Goal: Communication & Community: Answer question/provide support

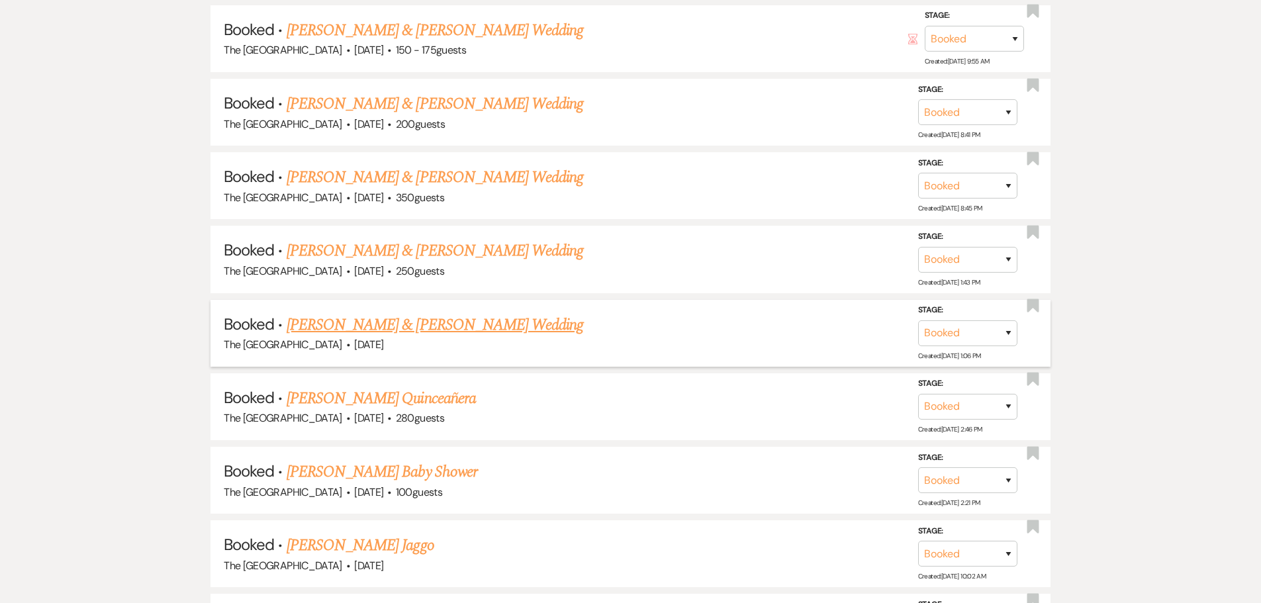
scroll to position [763, 0]
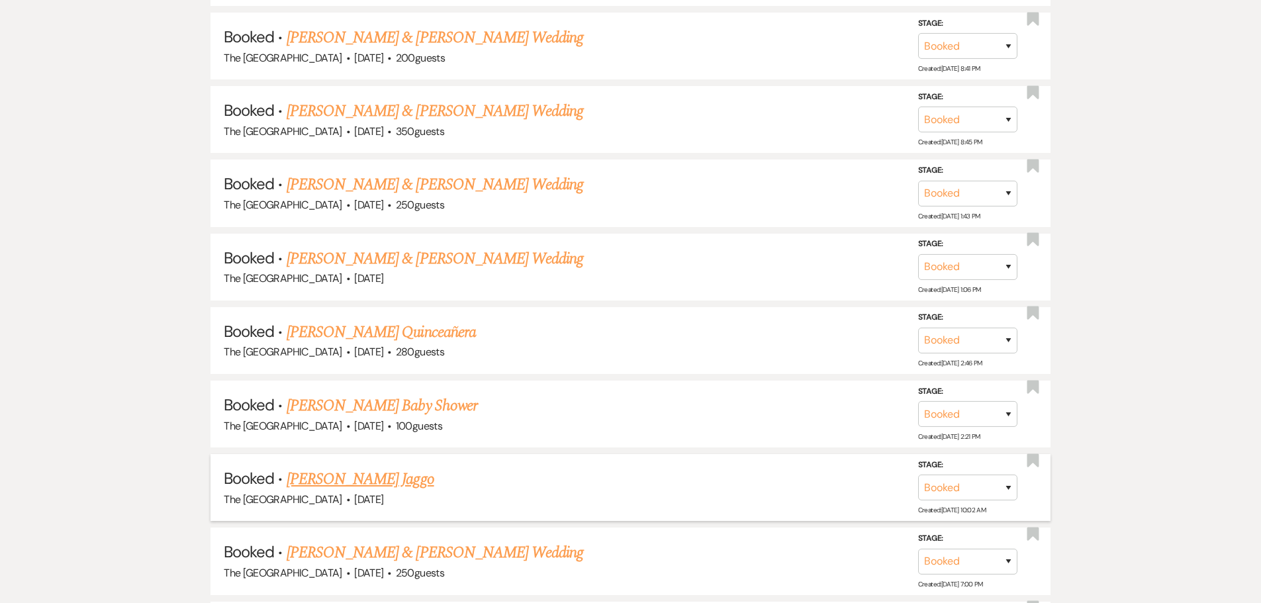
click at [375, 485] on link "[PERSON_NAME] Jaggo" at bounding box center [361, 479] width 148 height 24
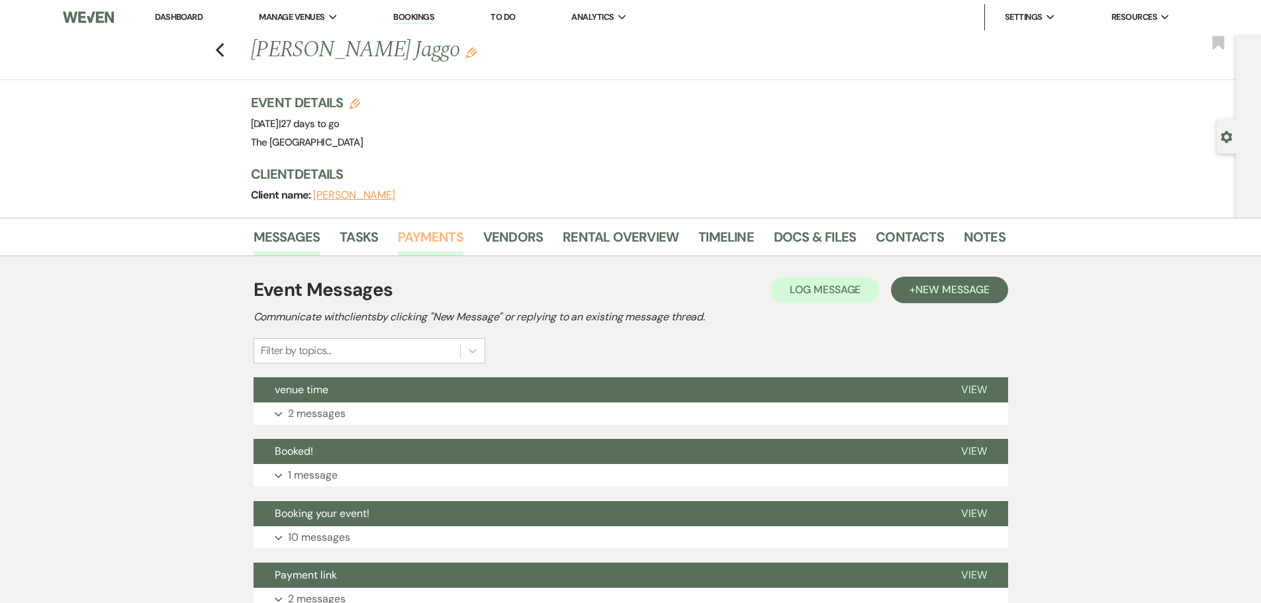
click at [406, 229] on link "Payments" at bounding box center [431, 240] width 66 height 29
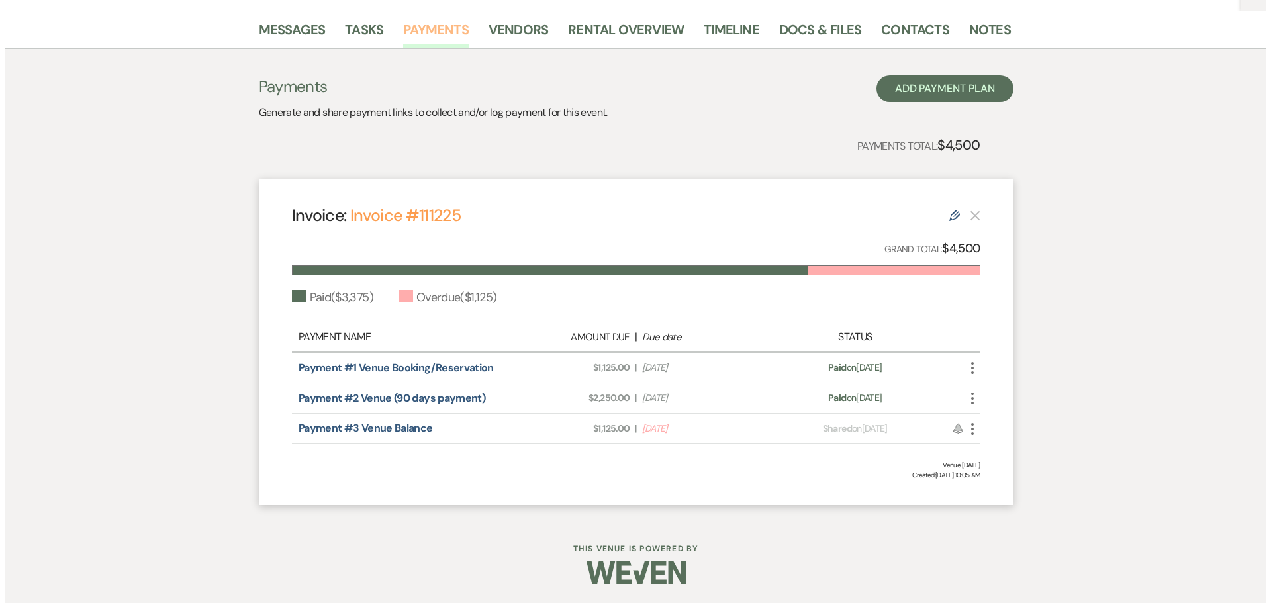
scroll to position [208, 0]
click at [966, 429] on use "button" at bounding box center [967, 428] width 3 height 12
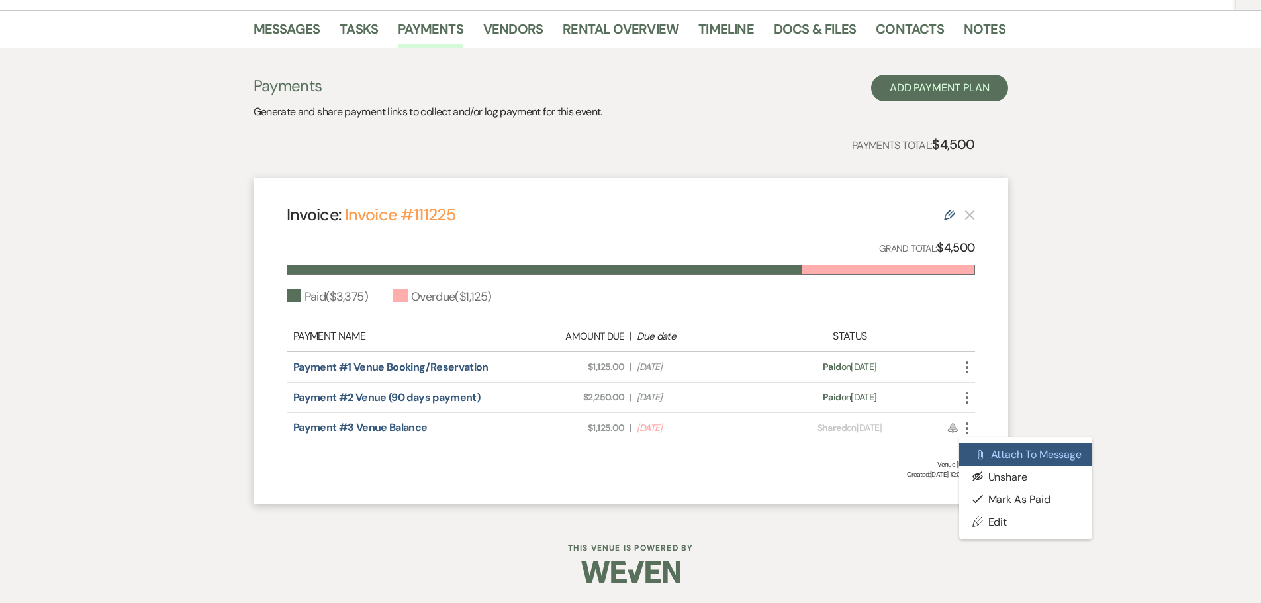
click at [996, 456] on button "Attach File Attach to Message" at bounding box center [1026, 454] width 134 height 23
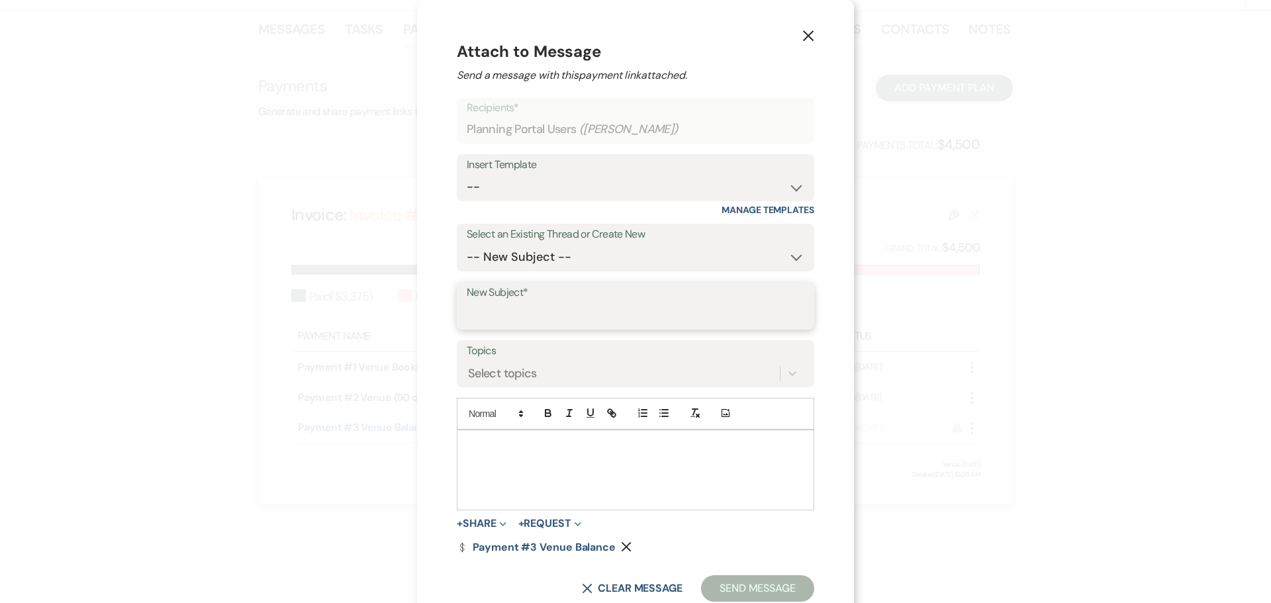
click at [500, 311] on input "New Subject*" at bounding box center [636, 315] width 338 height 26
type input "Payment link"
click at [497, 457] on div at bounding box center [635, 469] width 356 height 79
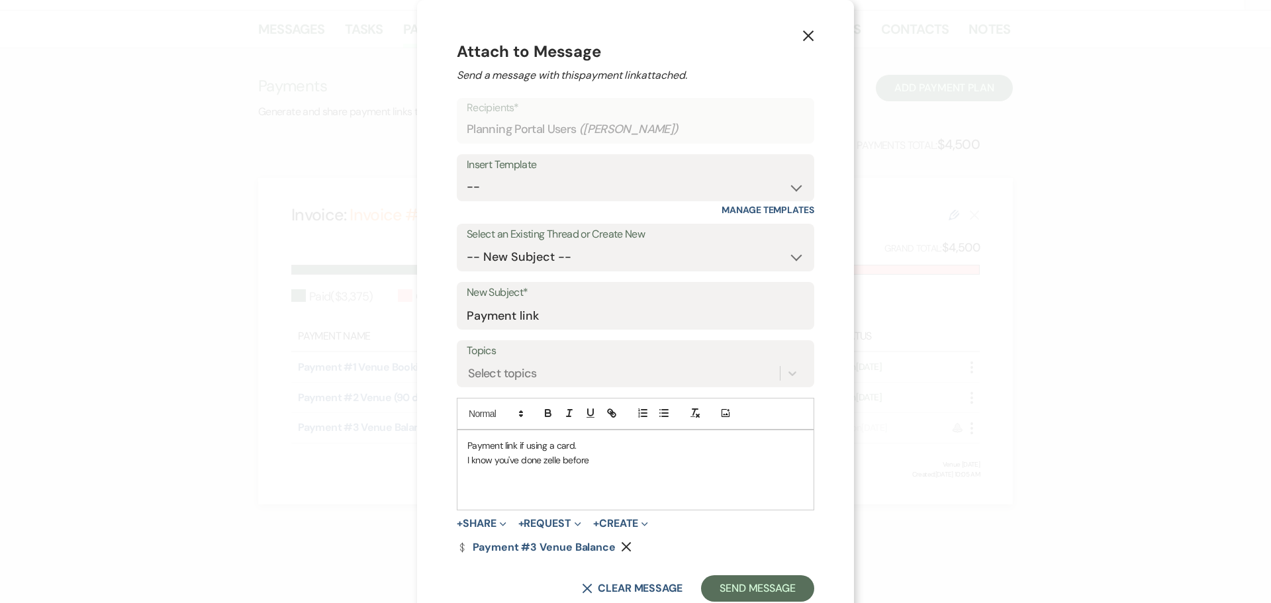
click at [462, 441] on div "Payment link if using a card. I know you've done zelle before" at bounding box center [635, 469] width 356 height 79
click at [467, 449] on p "good Morning." at bounding box center [635, 445] width 336 height 15
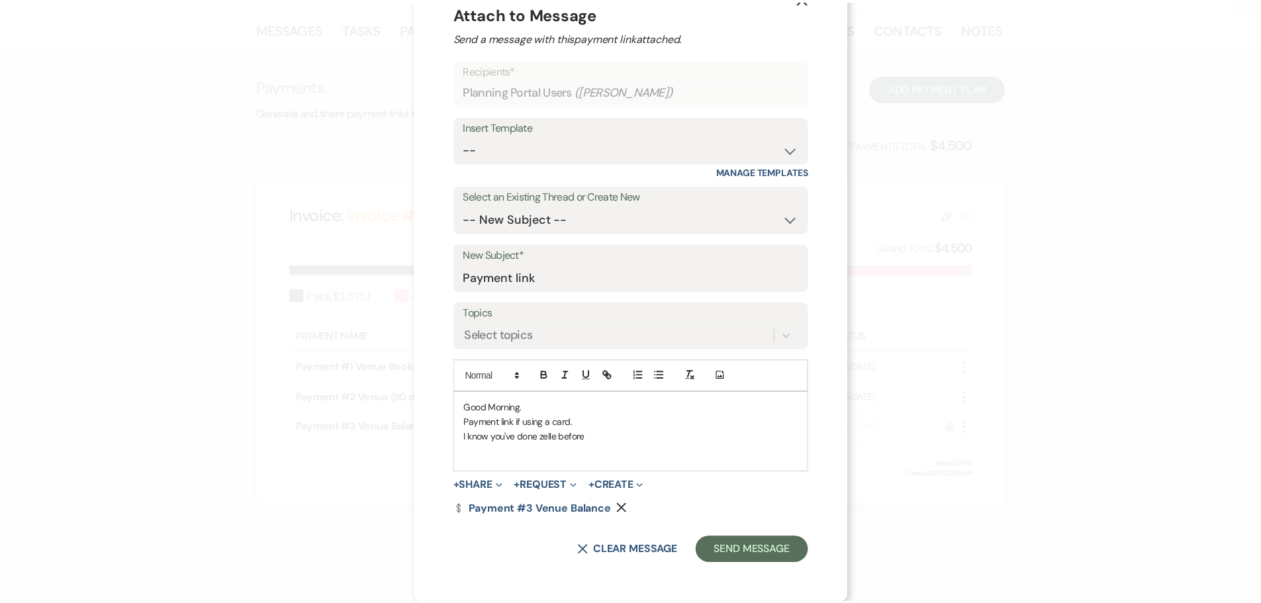
scroll to position [38, 0]
click at [737, 550] on button "Send Message" at bounding box center [757, 550] width 113 height 26
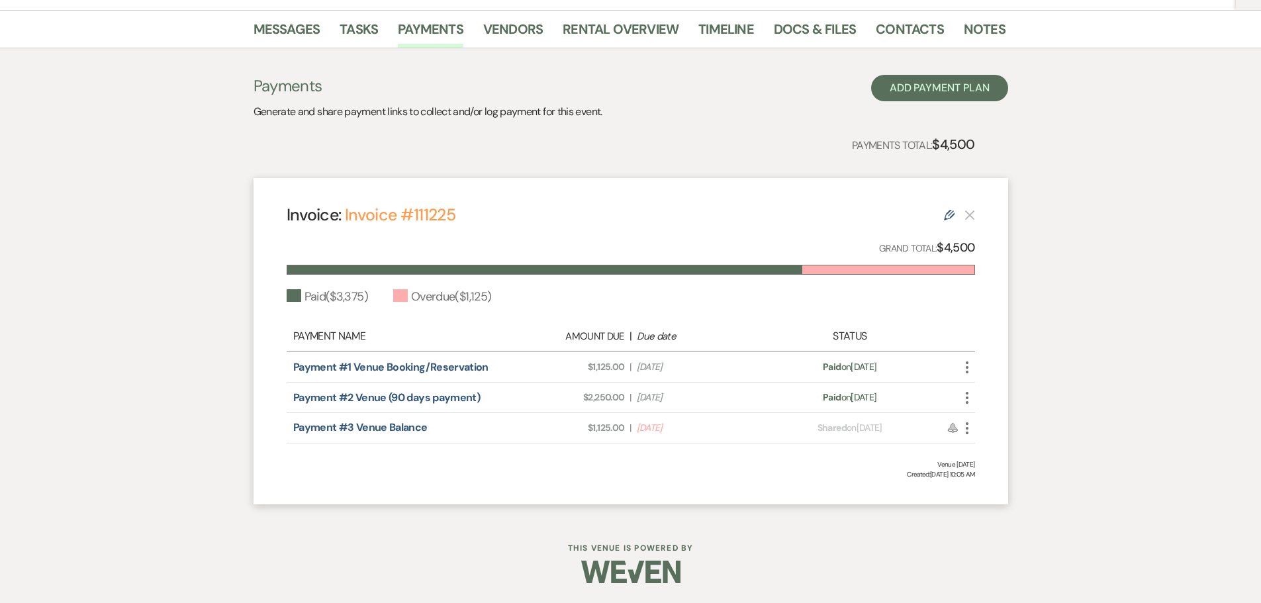
scroll to position [0, 0]
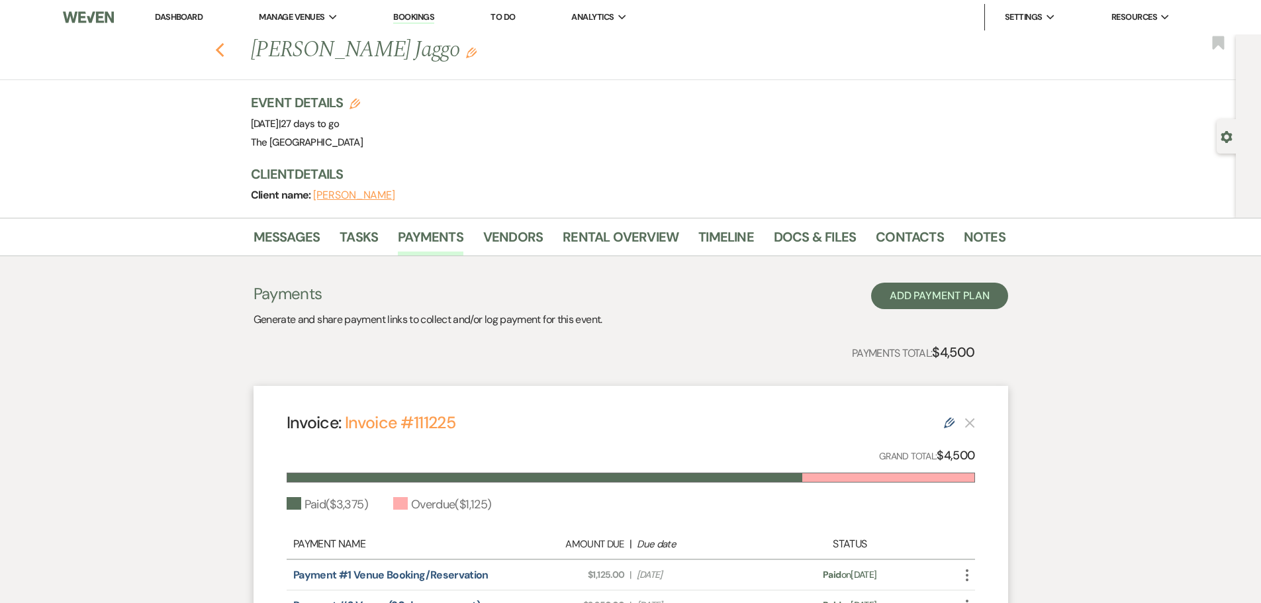
click at [223, 50] on use "button" at bounding box center [219, 50] width 9 height 15
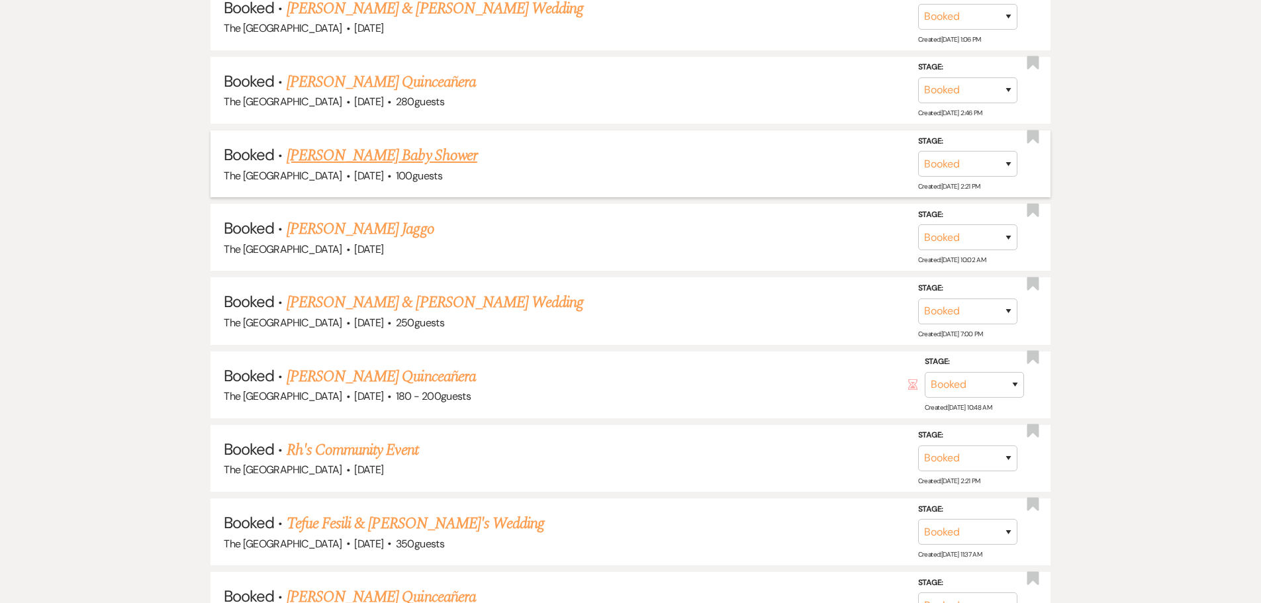
scroll to position [1028, 0]
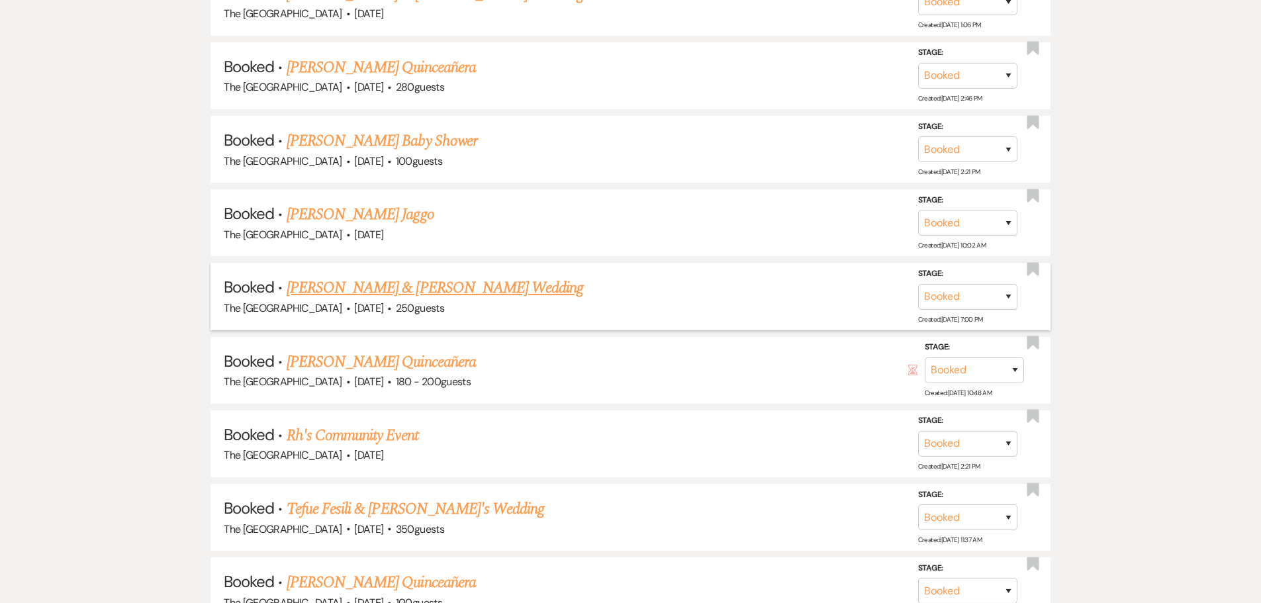
click at [410, 288] on link "[PERSON_NAME] & [PERSON_NAME] Wedding" at bounding box center [435, 288] width 297 height 24
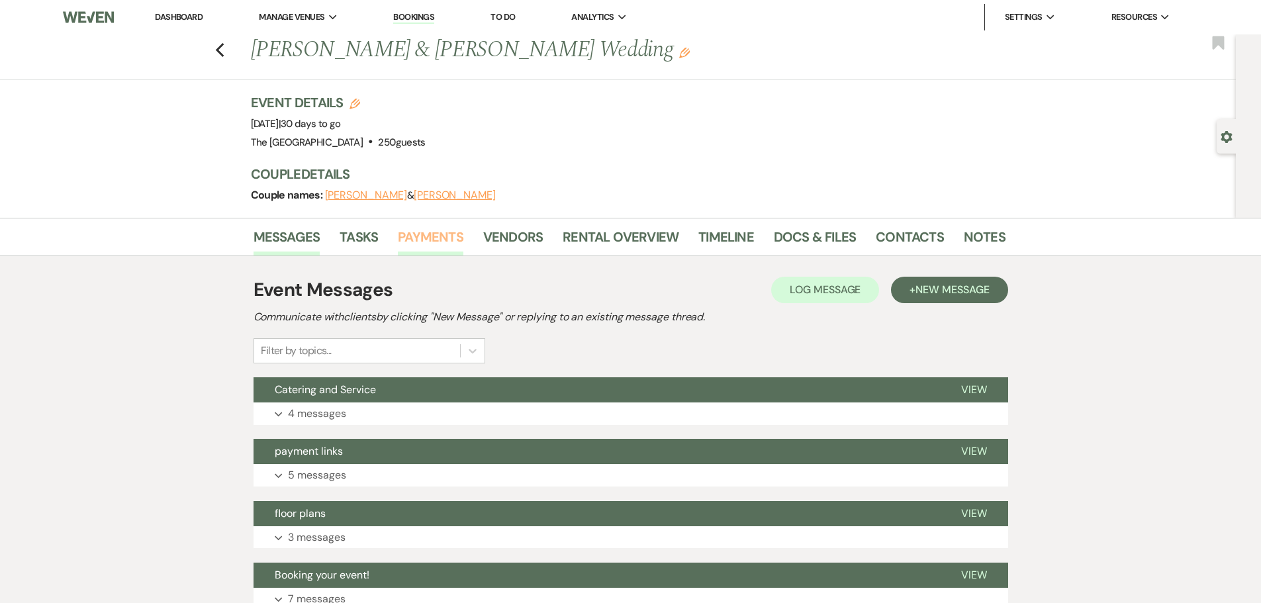
click at [441, 242] on link "Payments" at bounding box center [431, 240] width 66 height 29
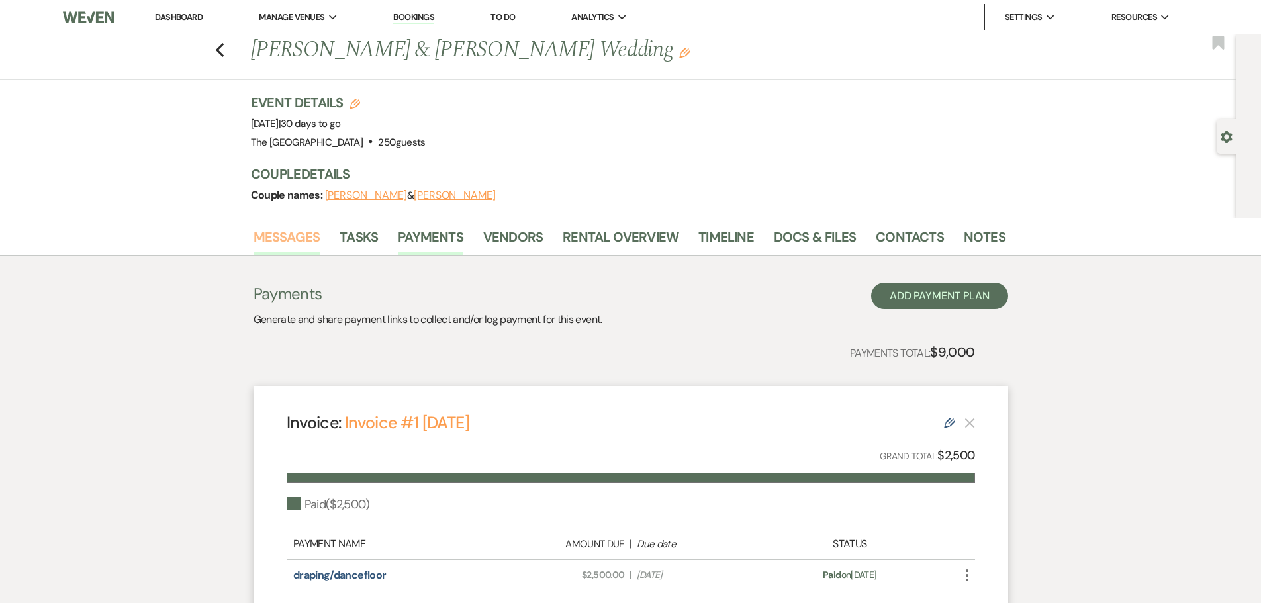
click at [300, 239] on link "Messages" at bounding box center [286, 240] width 67 height 29
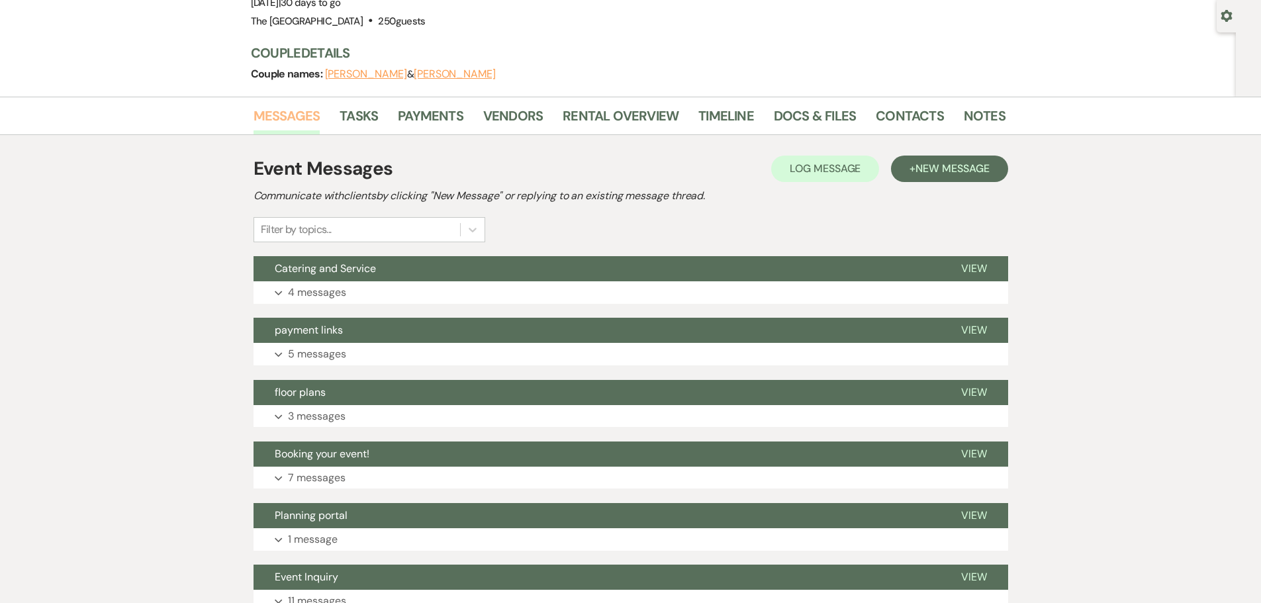
scroll to position [132, 0]
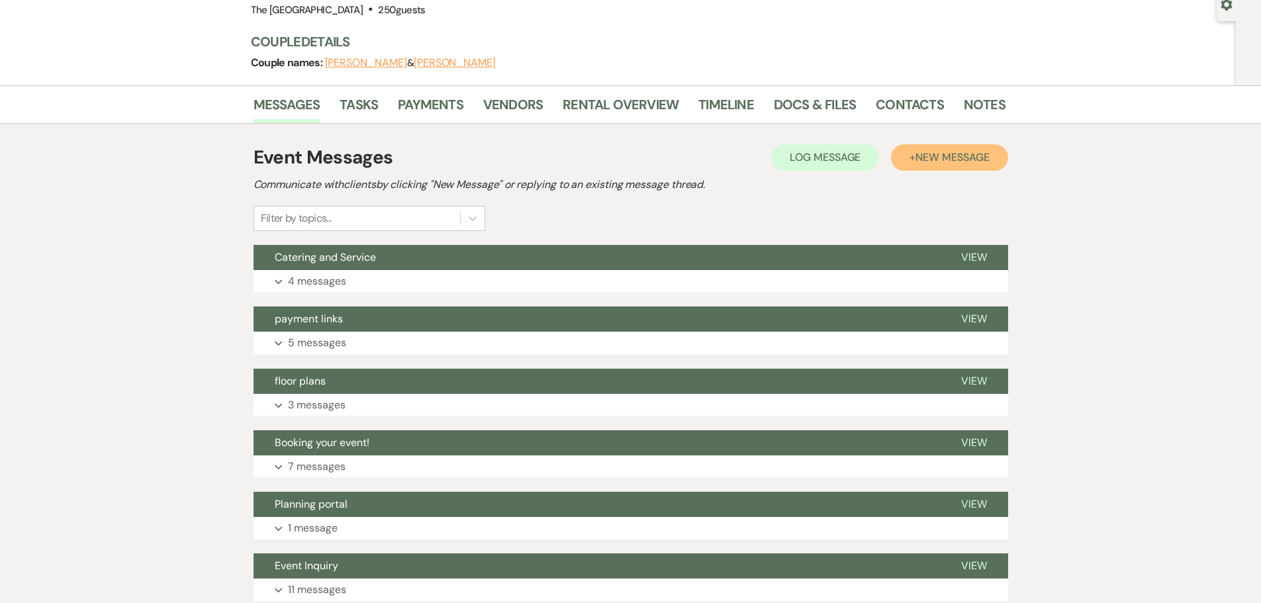
click at [905, 163] on button "+ New Message" at bounding box center [949, 157] width 116 height 26
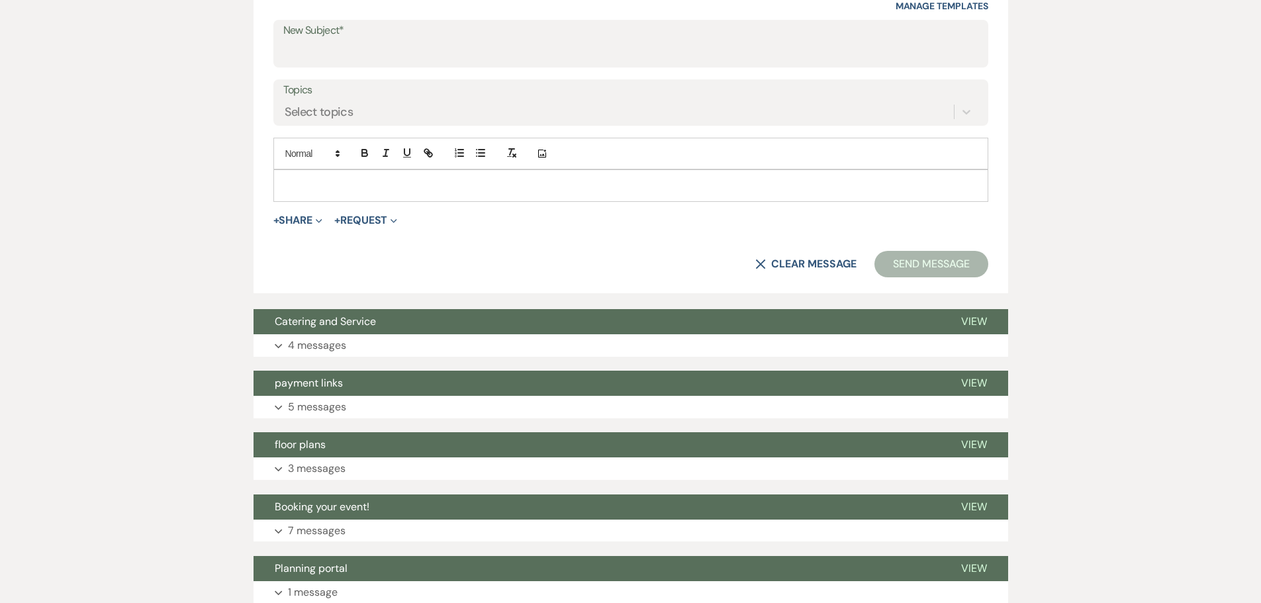
scroll to position [662, 0]
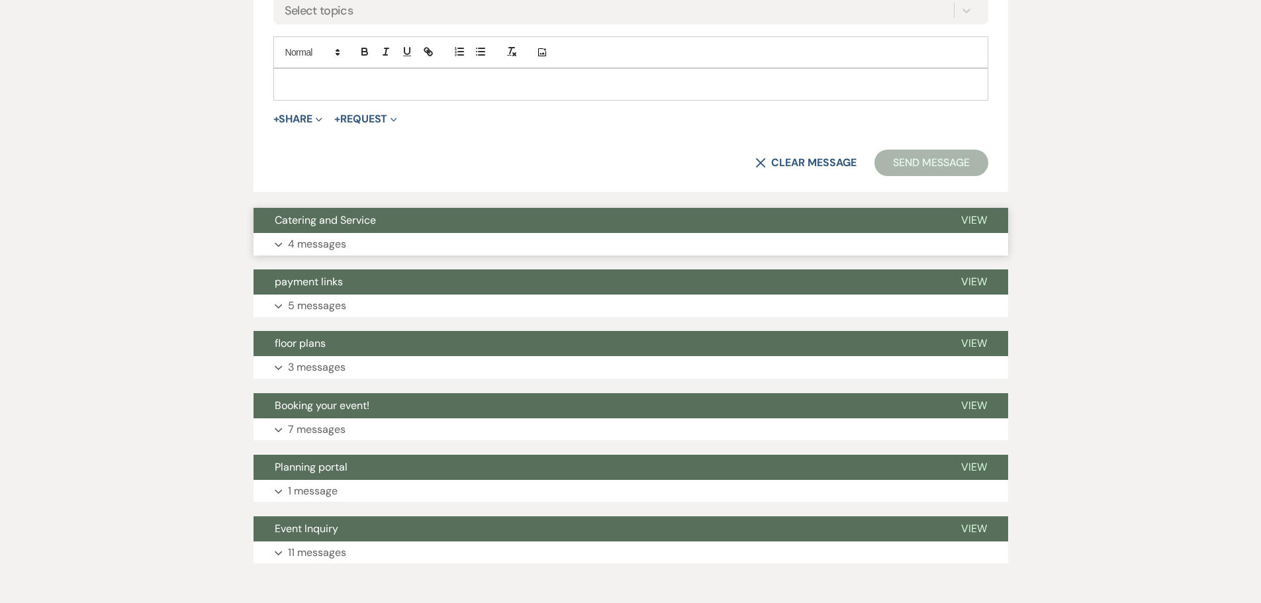
click at [972, 224] on span "View" at bounding box center [974, 220] width 26 height 14
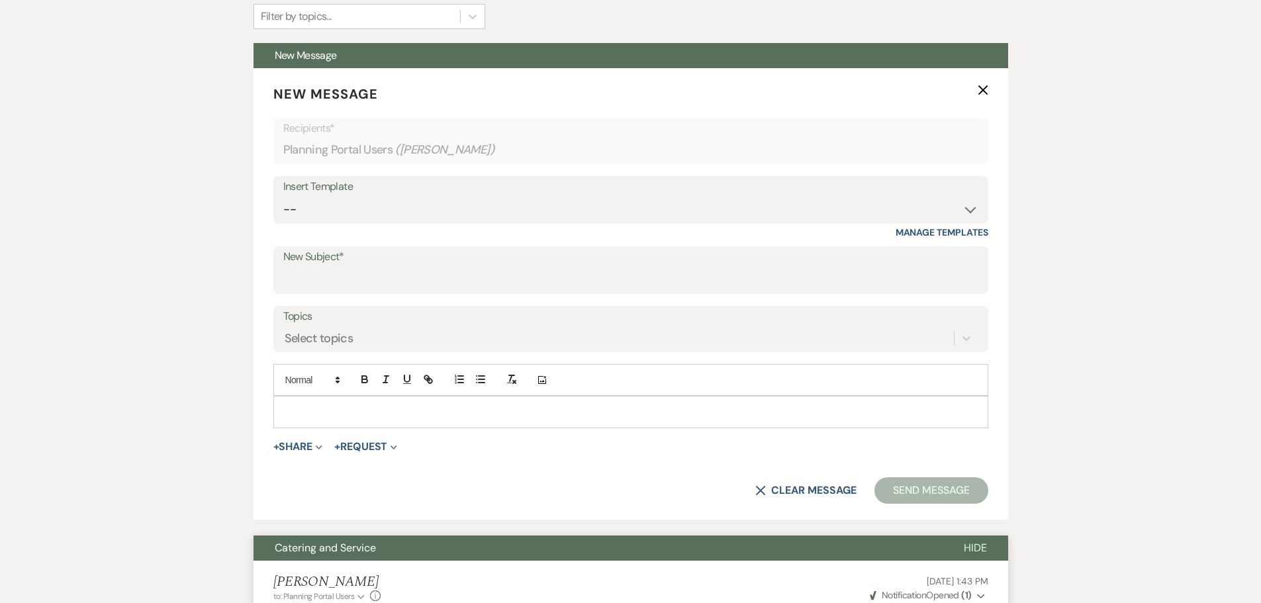
scroll to position [132, 0]
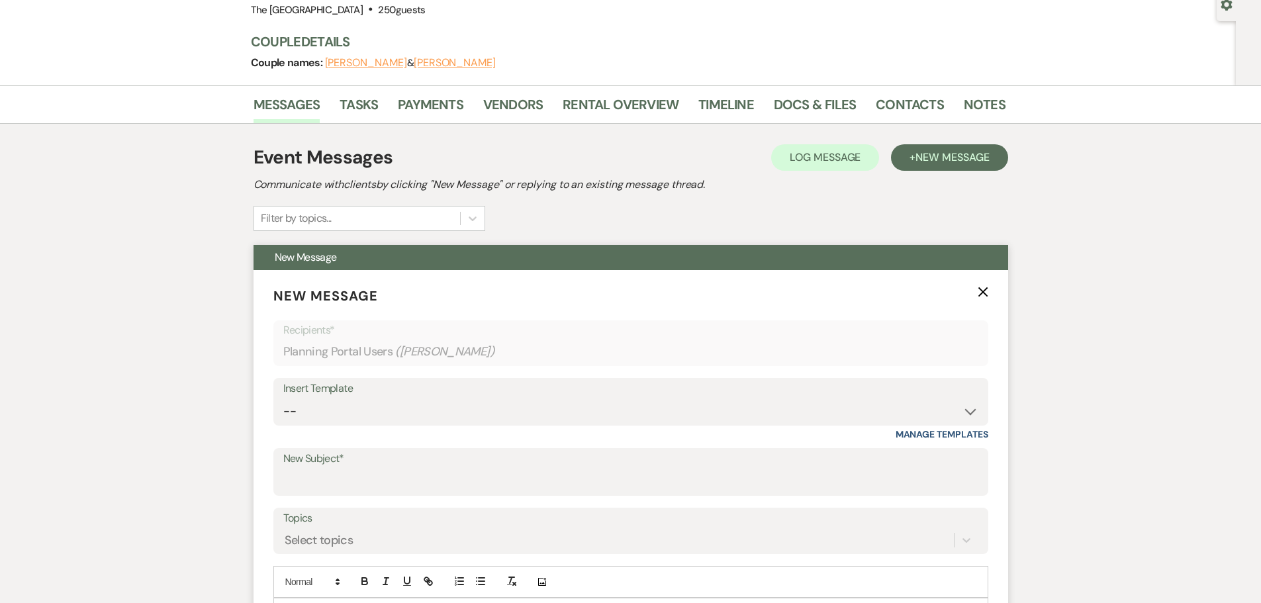
click at [983, 288] on icon "X" at bounding box center [983, 292] width 11 height 11
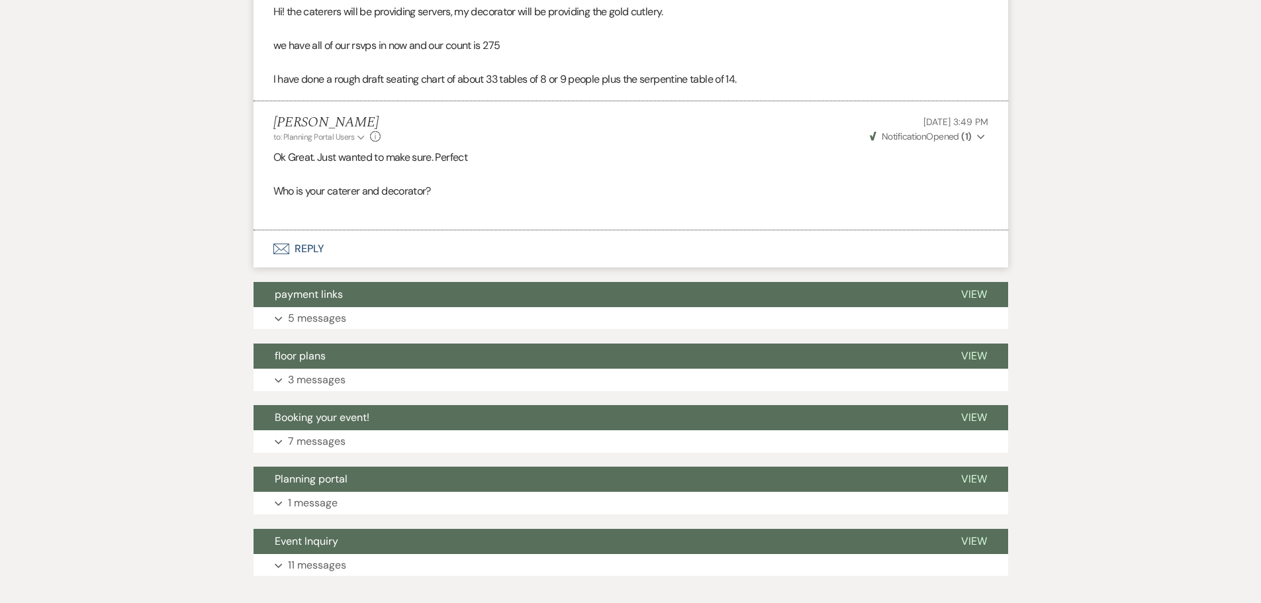
scroll to position [686, 0]
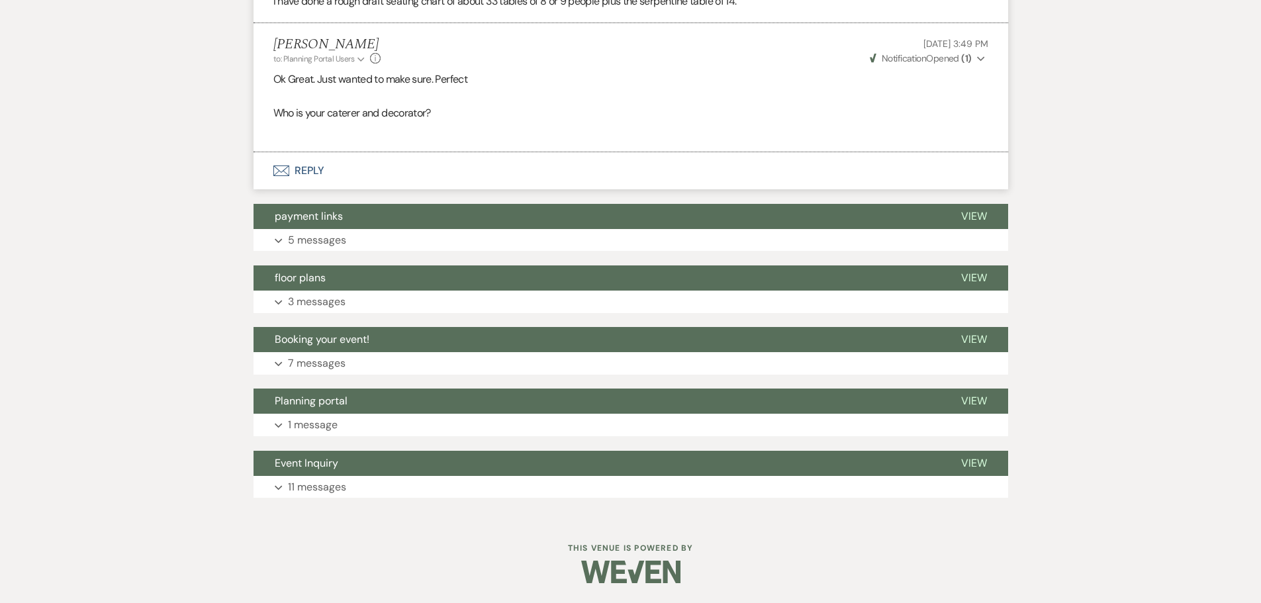
click at [306, 169] on button "Envelope Reply" at bounding box center [630, 170] width 755 height 37
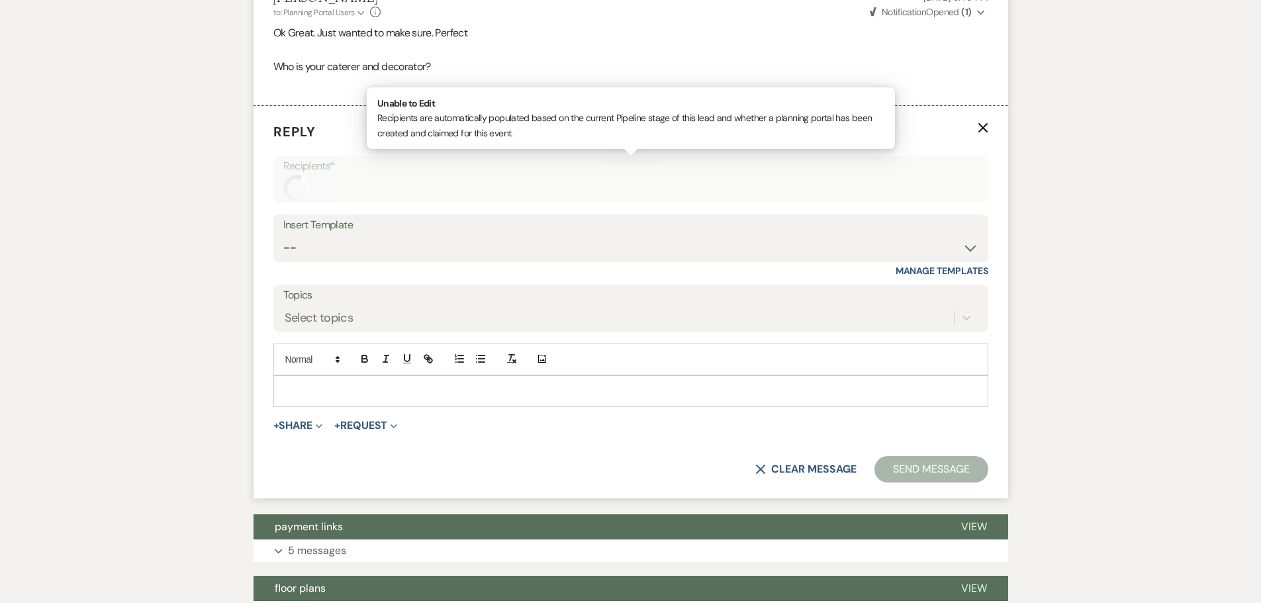
scroll to position [733, 0]
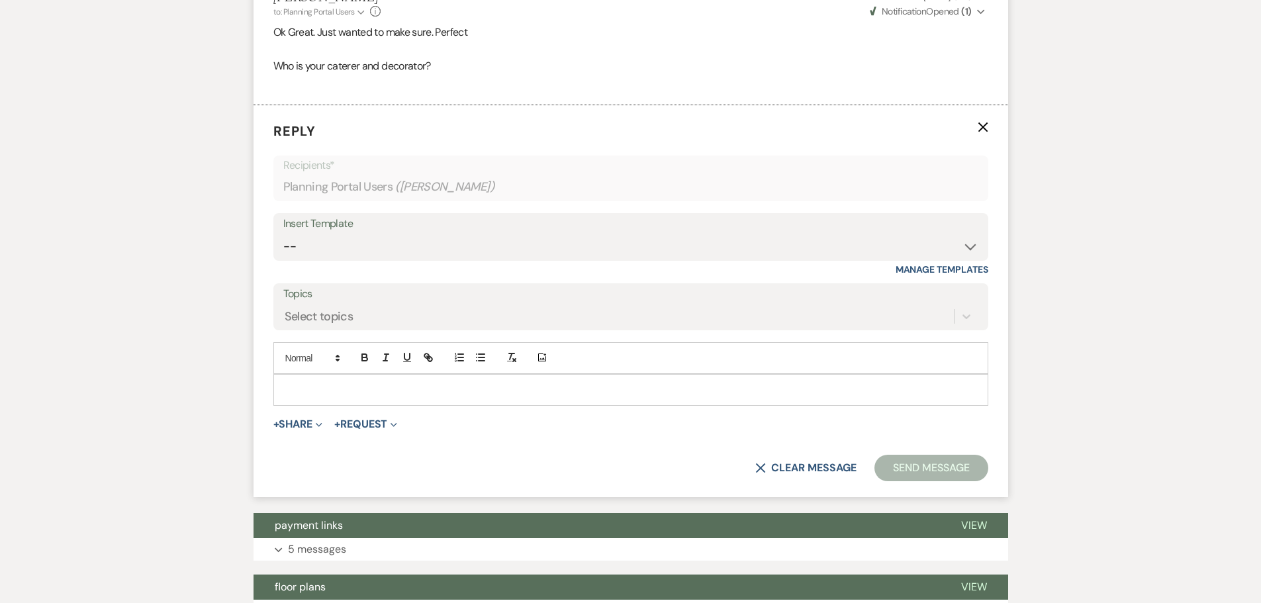
click at [314, 383] on p at bounding box center [631, 390] width 694 height 15
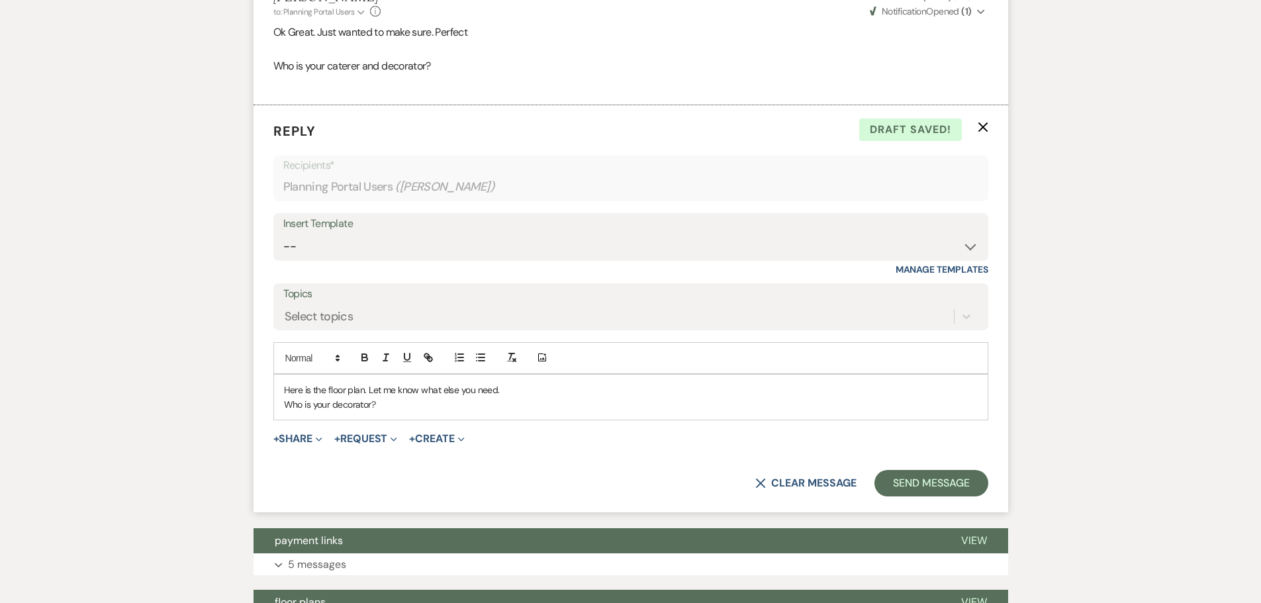
click at [513, 392] on p "Here is the floor plan. Let me know what else you need." at bounding box center [631, 390] width 694 height 15
click at [303, 439] on button "+ Share Expand" at bounding box center [298, 439] width 50 height 11
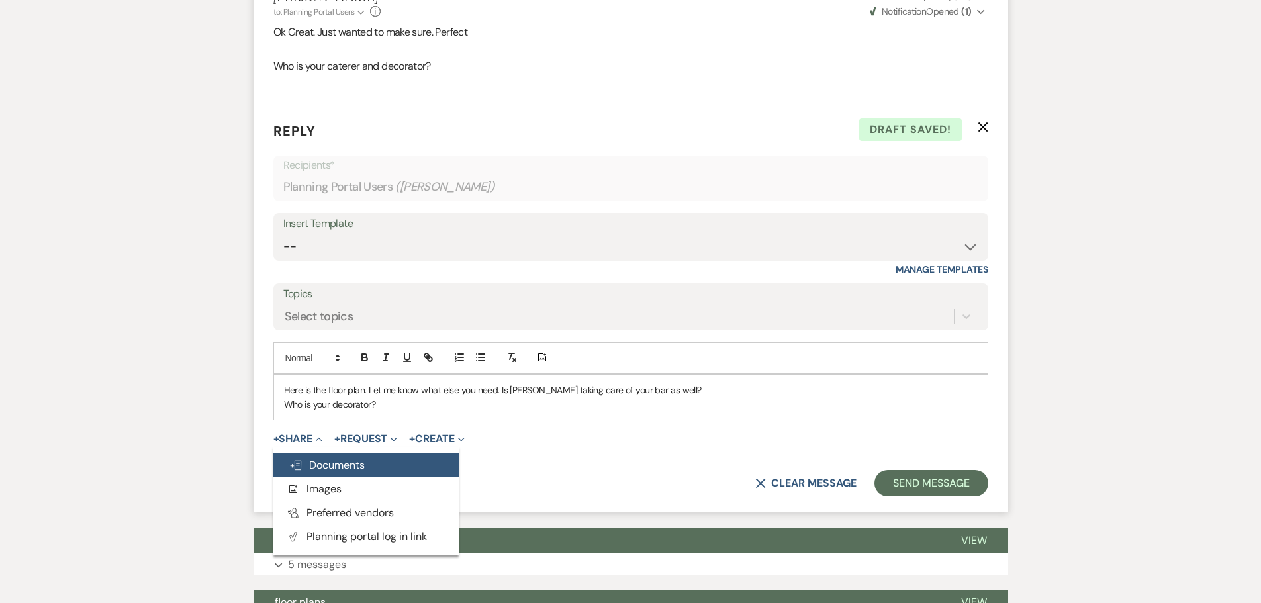
click at [310, 462] on span "Doc Upload Documents" at bounding box center [326, 465] width 75 height 14
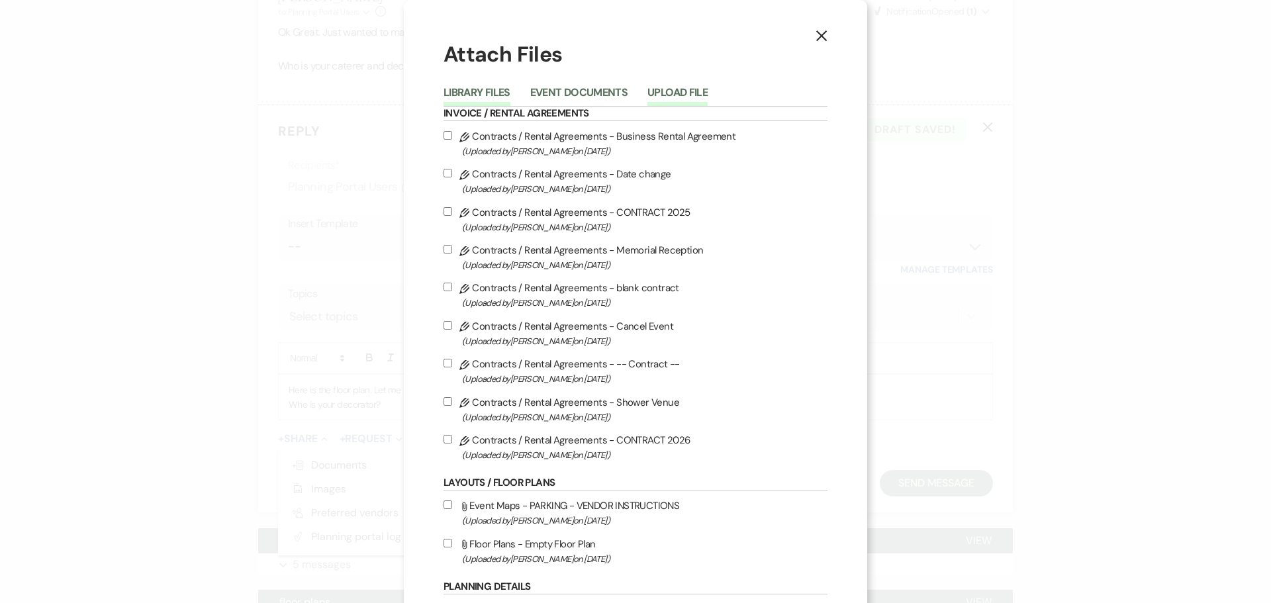
click at [669, 97] on button "Upload File" at bounding box center [677, 96] width 60 height 19
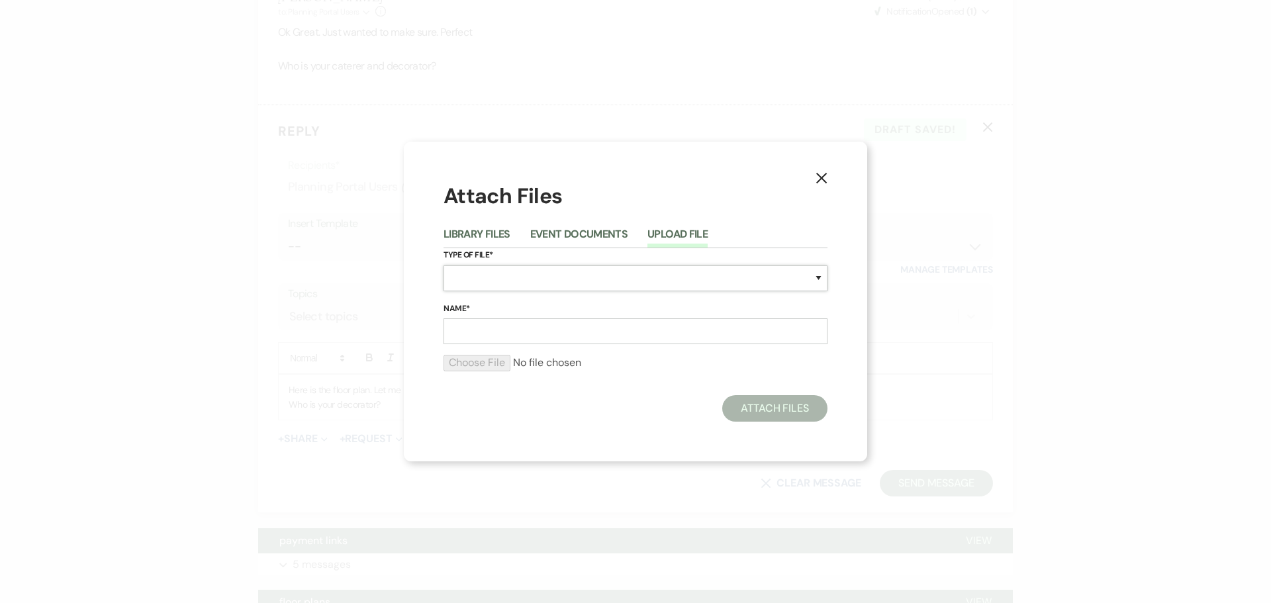
click at [531, 278] on select "Special Event Insurance Vendor Certificate of Insurance Contracts / Rental Agre…" at bounding box center [635, 278] width 384 height 26
select select "24"
click at [443, 265] on select "Special Event Insurance Vendor Certificate of Insurance Contracts / Rental Agre…" at bounding box center [635, 278] width 384 height 26
click at [492, 333] on input "Name*" at bounding box center [635, 331] width 384 height 26
type input "floor plan"
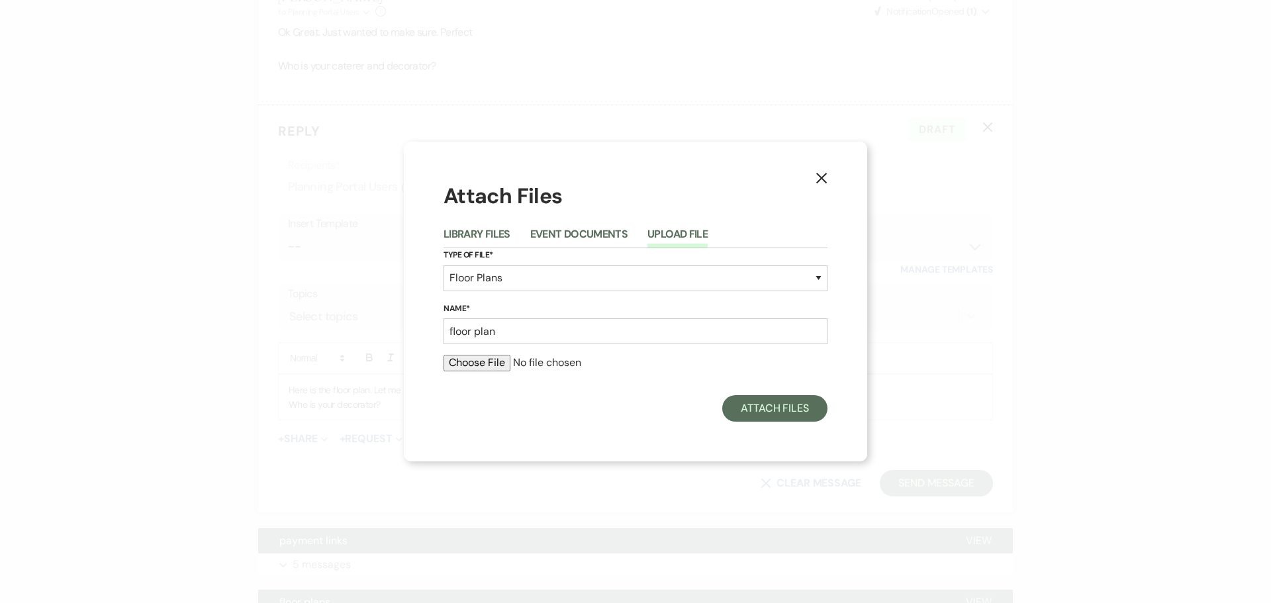
click at [496, 368] on input "file" at bounding box center [635, 363] width 384 height 16
type input "C:\fakepath\[PERSON_NAME].png"
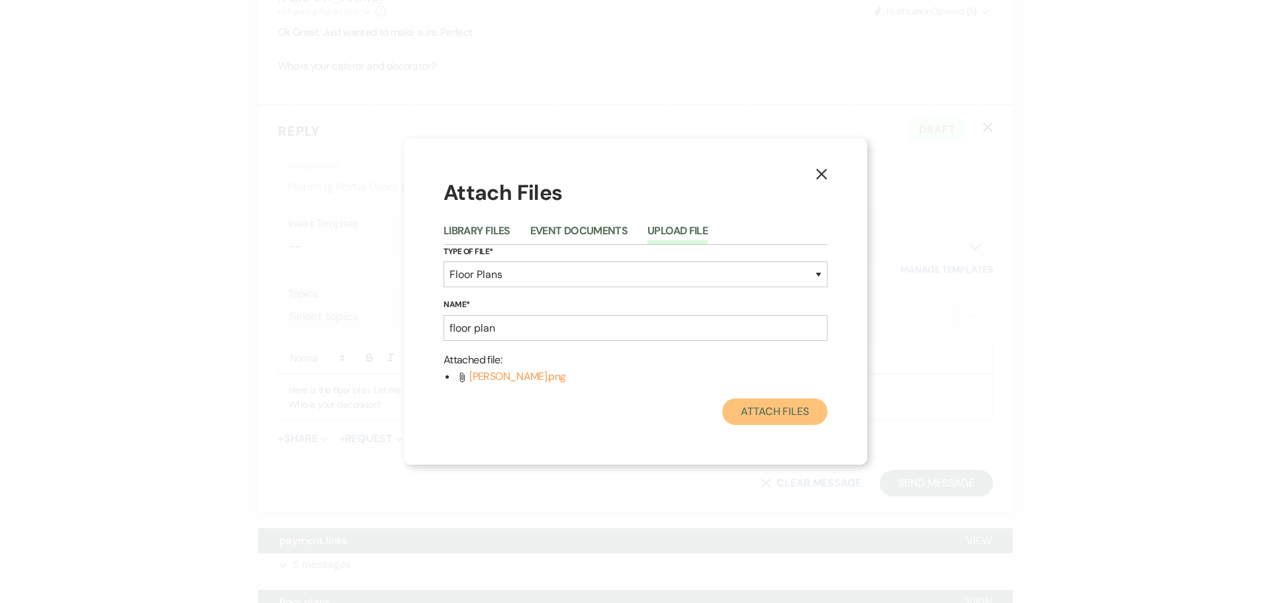
click at [753, 416] on button "Attach Files" at bounding box center [774, 411] width 105 height 26
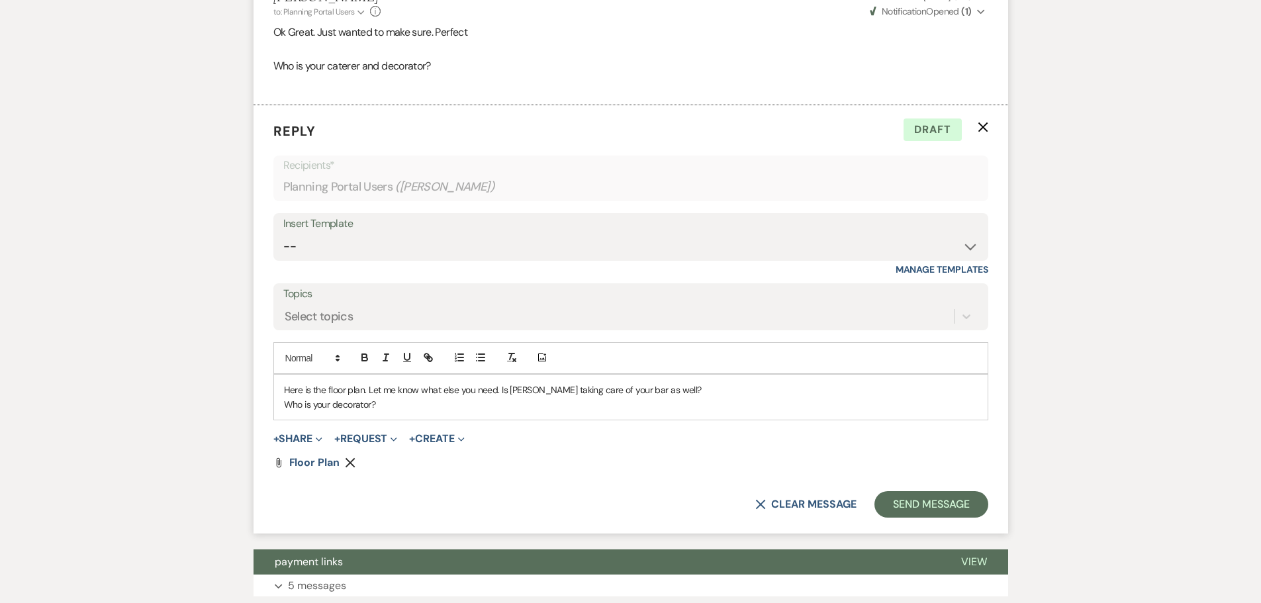
click at [389, 406] on p "Who is your decorator?" at bounding box center [631, 404] width 694 height 15
click at [940, 510] on button "Send Message" at bounding box center [930, 504] width 113 height 26
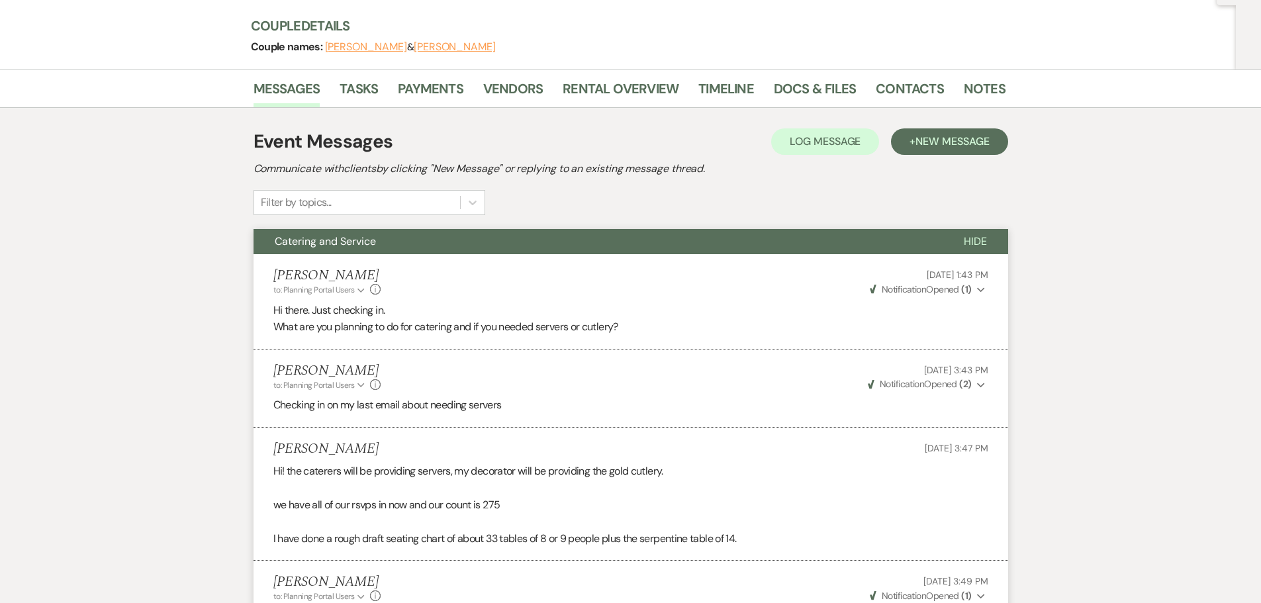
scroll to position [0, 0]
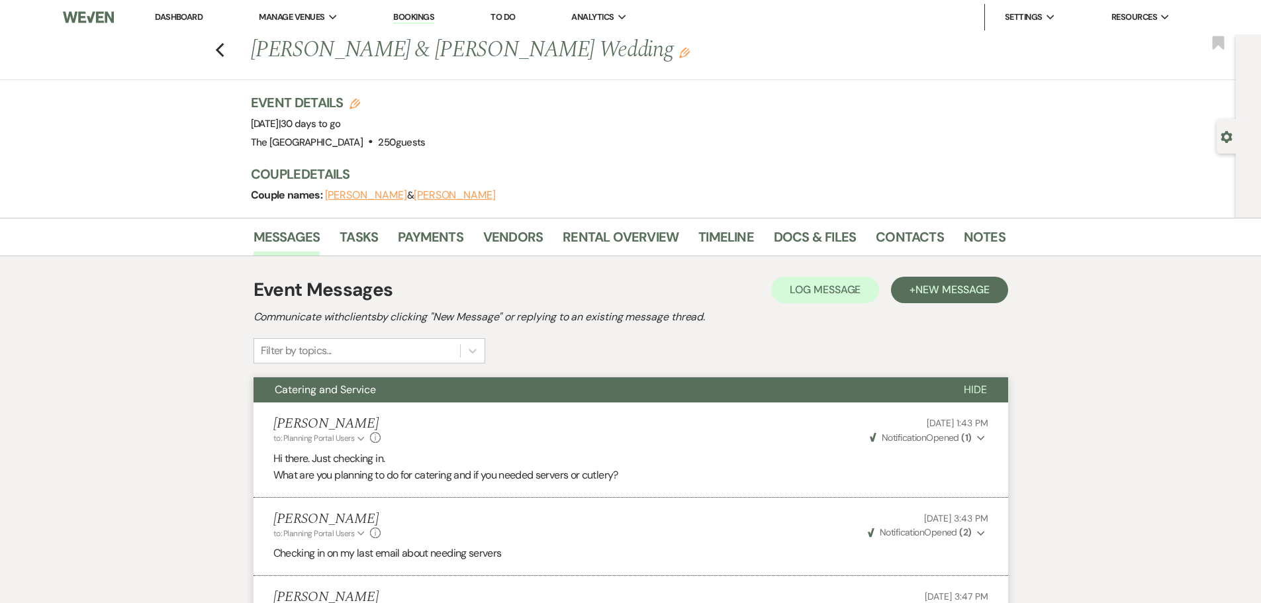
click at [174, 18] on link "Dashboard" at bounding box center [179, 16] width 48 height 11
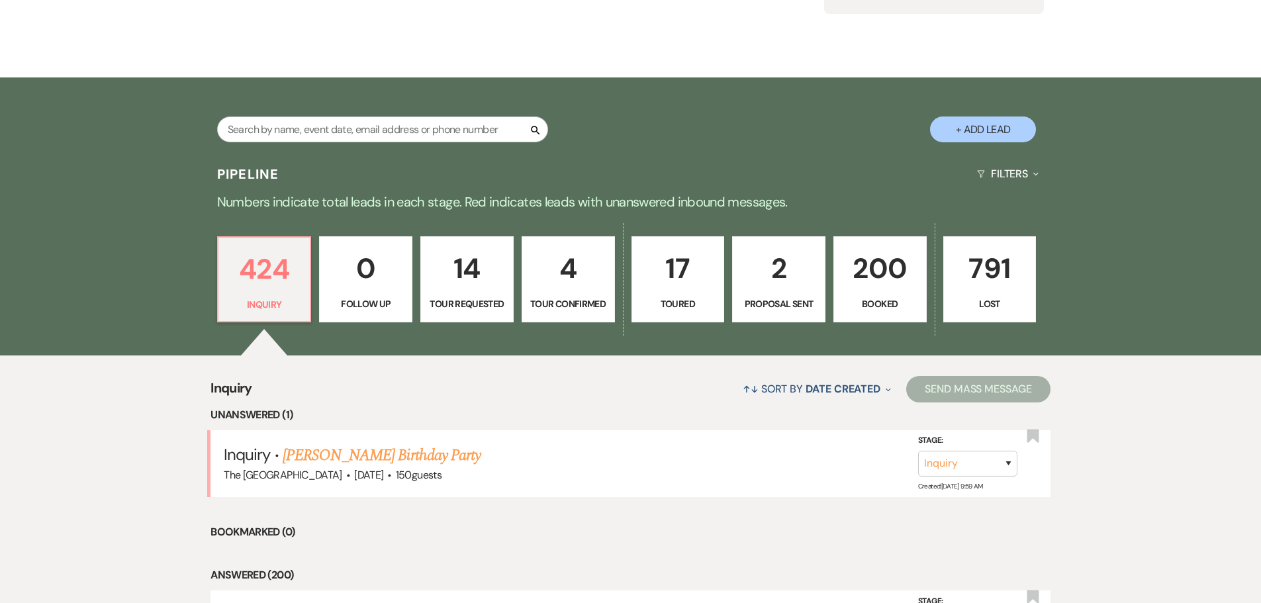
scroll to position [199, 0]
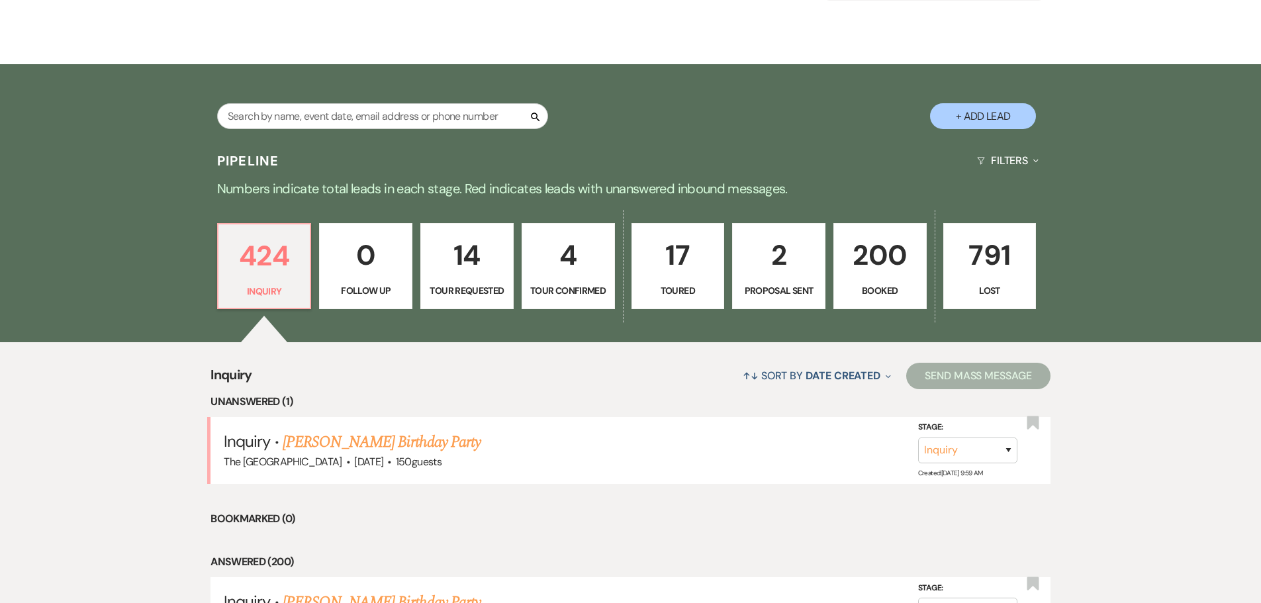
click at [461, 447] on link "[PERSON_NAME] Birthday Party" at bounding box center [382, 442] width 198 height 24
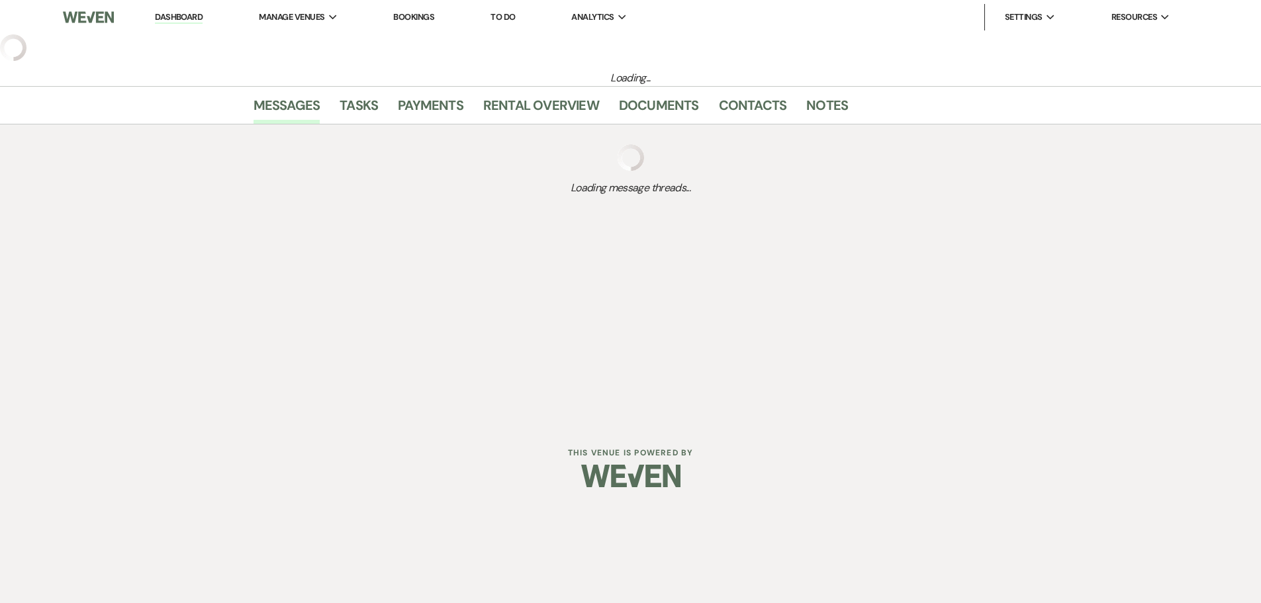
select select "5"
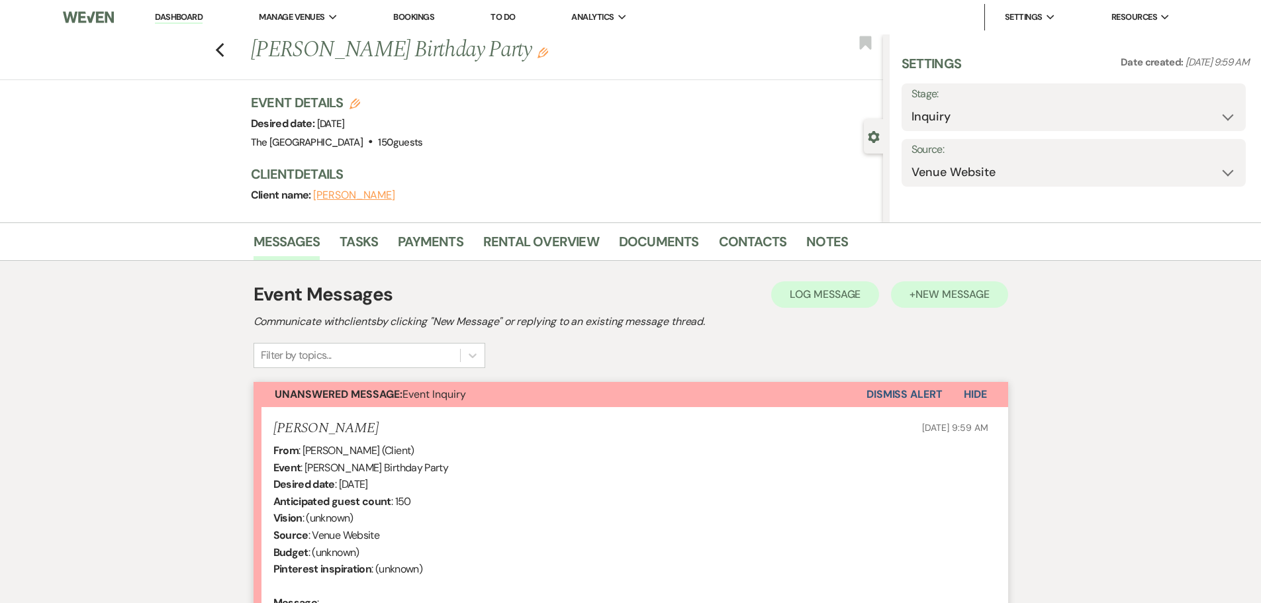
select select "4"
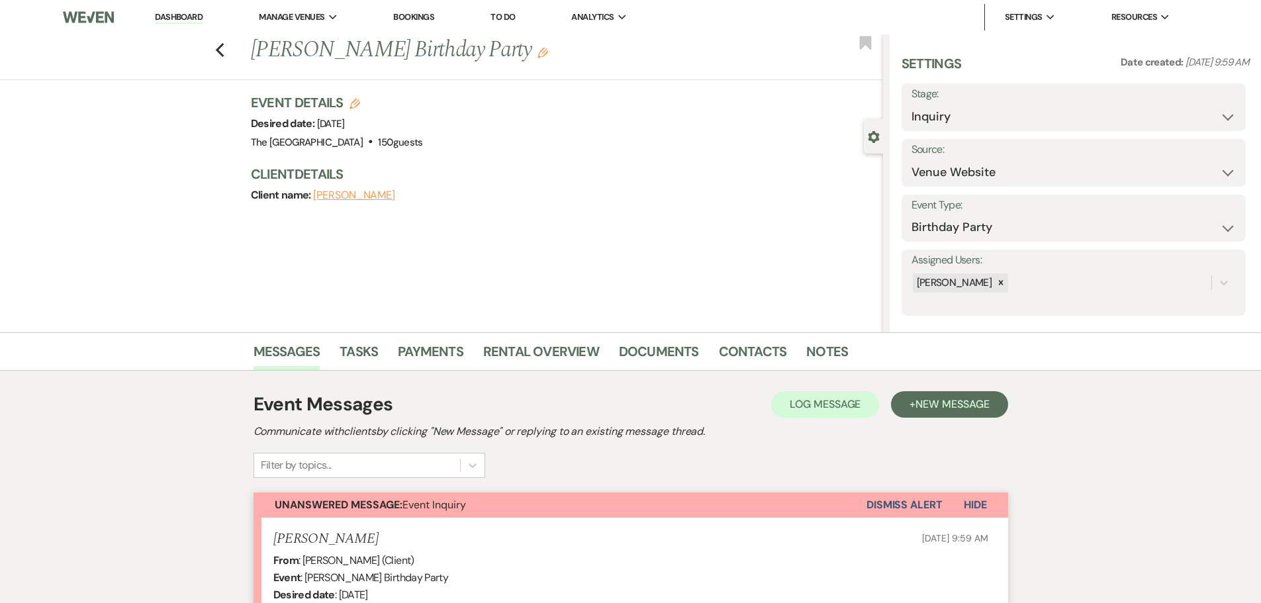
click at [864, 438] on h2 "Communicate with clients by clicking "New Message" or replying to an existing m…" at bounding box center [630, 432] width 755 height 16
click at [922, 506] on button "Dismiss Alert" at bounding box center [904, 504] width 76 height 25
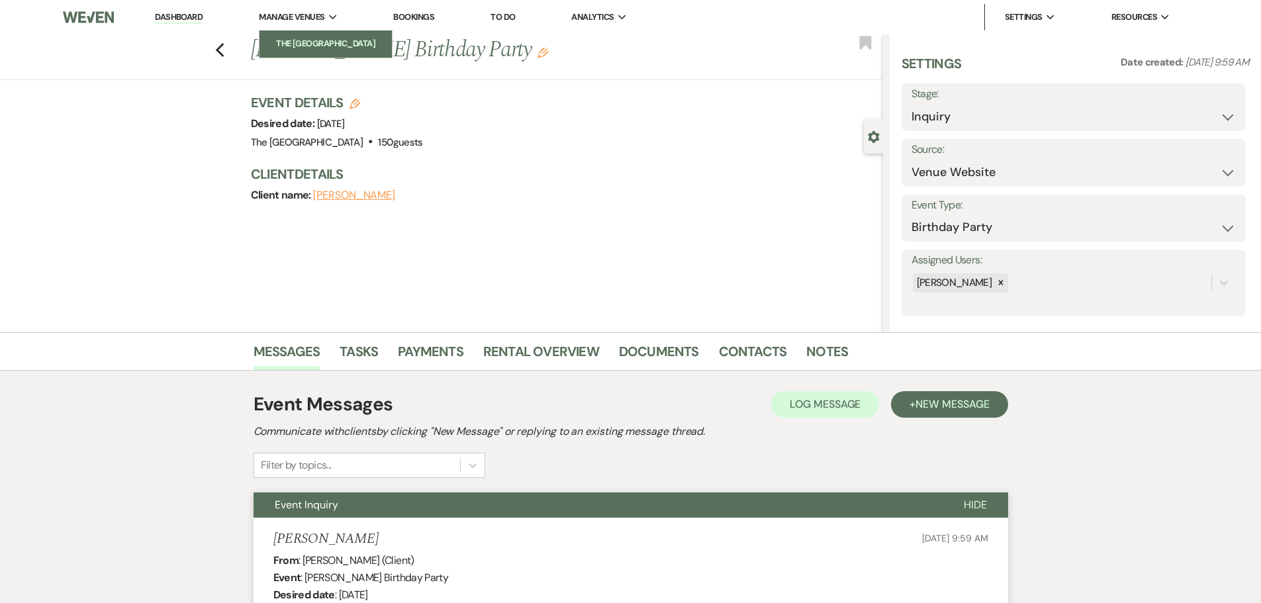
click at [303, 46] on li "The [GEOGRAPHIC_DATA]" at bounding box center [325, 43] width 119 height 13
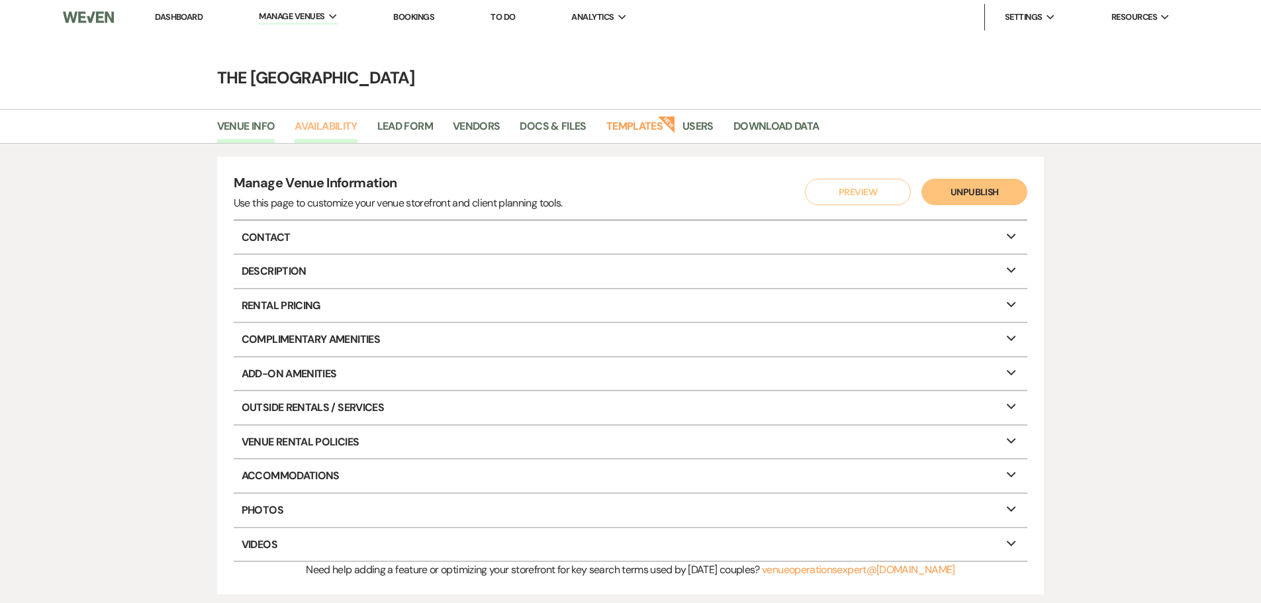
click at [353, 124] on link "Availability" at bounding box center [326, 130] width 62 height 25
select select "3"
select select "2026"
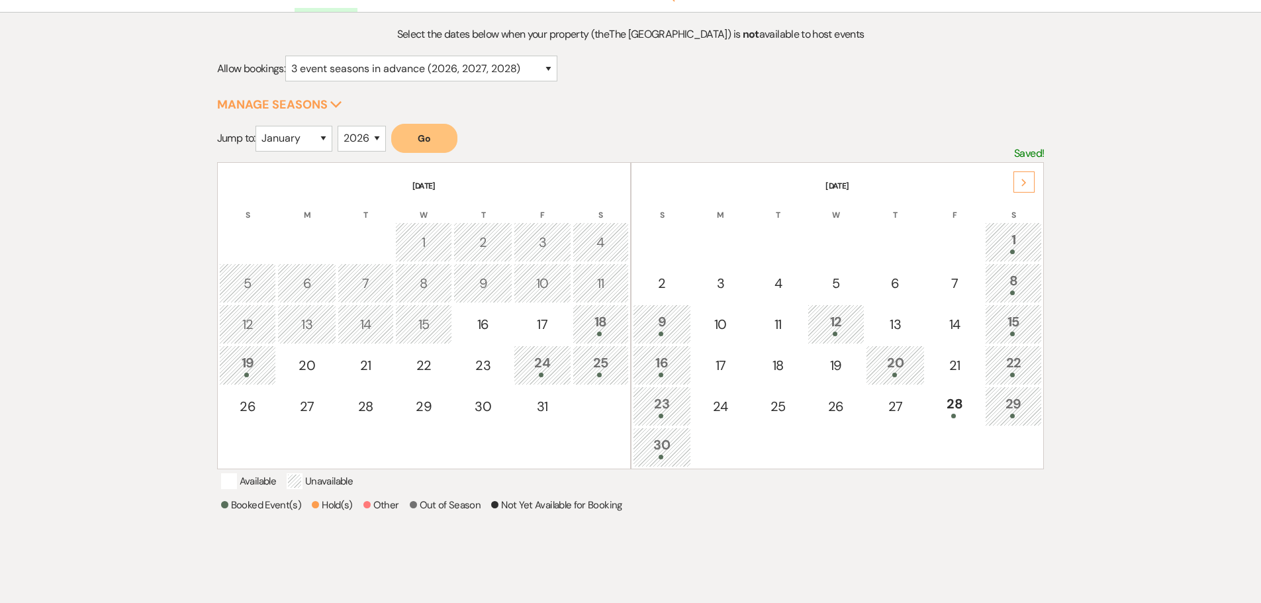
scroll to position [132, 0]
click at [670, 324] on div "9" at bounding box center [662, 322] width 44 height 24
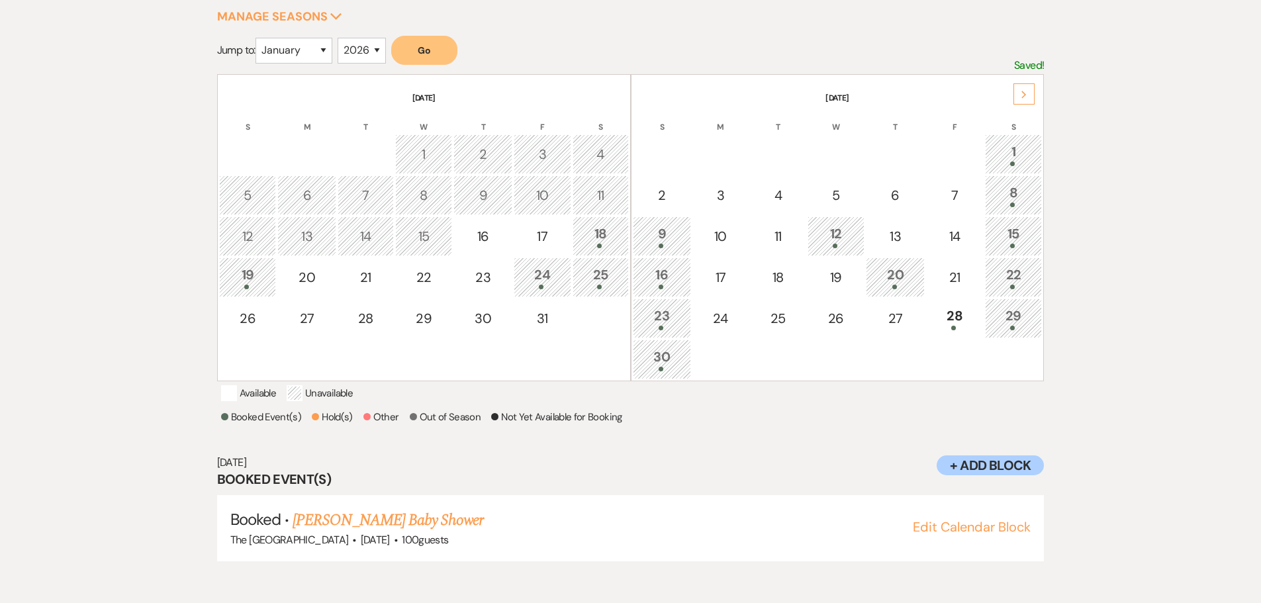
scroll to position [220, 0]
click at [673, 263] on div "16" at bounding box center [662, 275] width 44 height 24
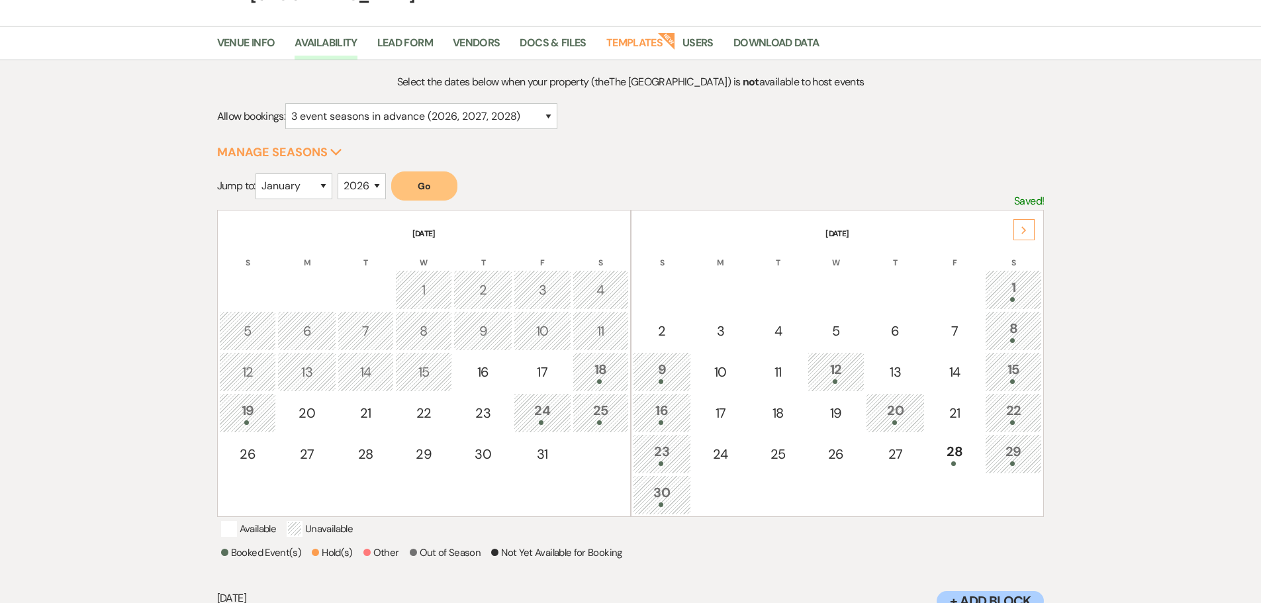
scroll to position [0, 0]
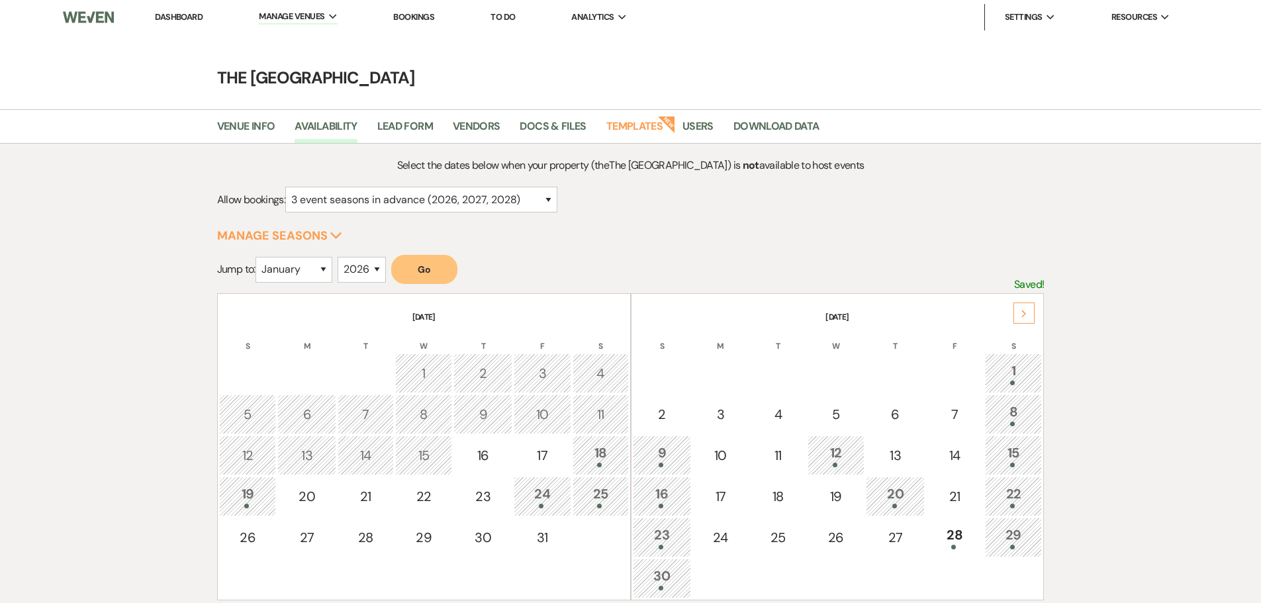
drag, startPoint x: 177, startPoint y: 17, endPoint x: 197, endPoint y: 4, distance: 23.9
click at [177, 17] on link "Dashboard" at bounding box center [179, 16] width 48 height 11
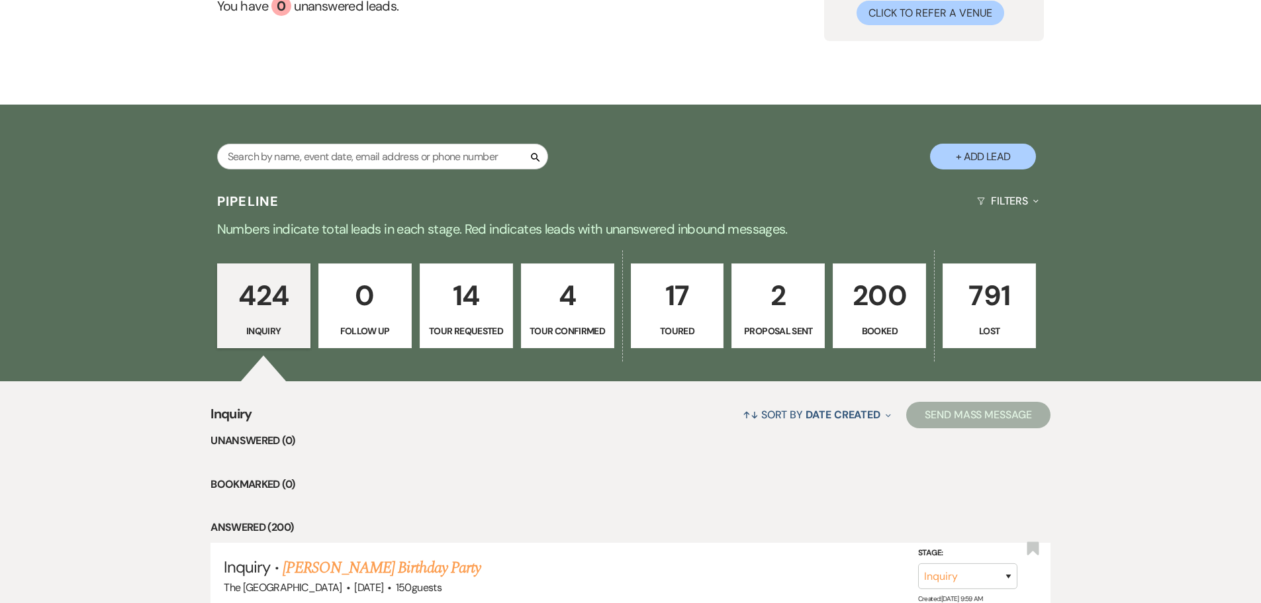
scroll to position [199, 0]
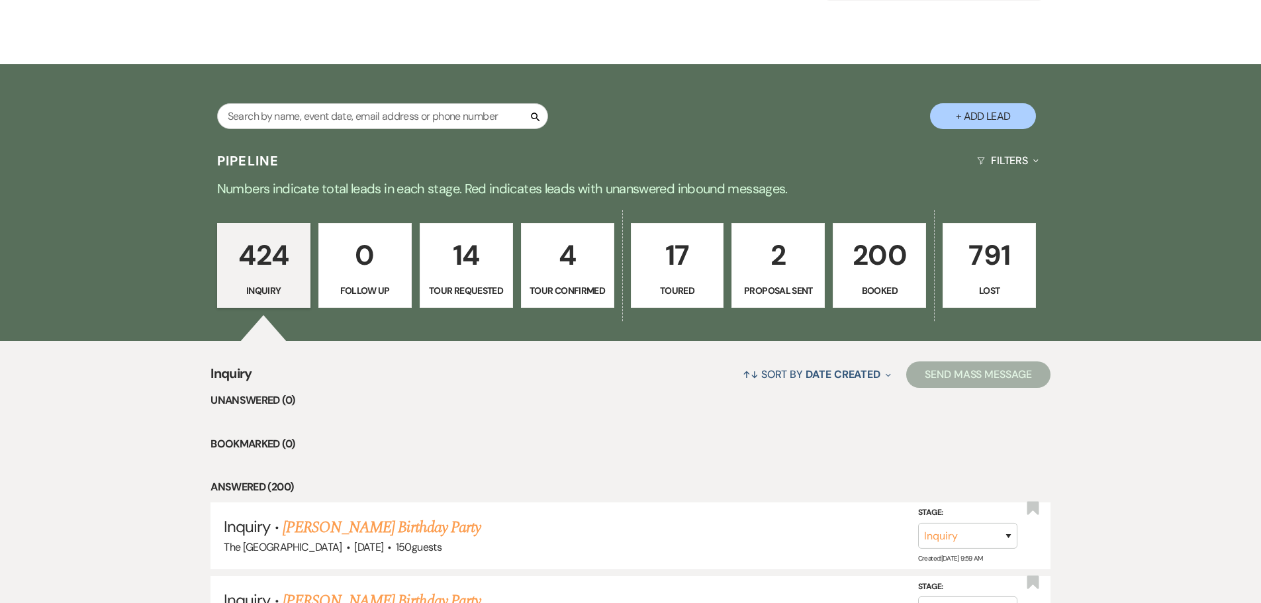
click at [880, 275] on p "200" at bounding box center [879, 255] width 76 height 44
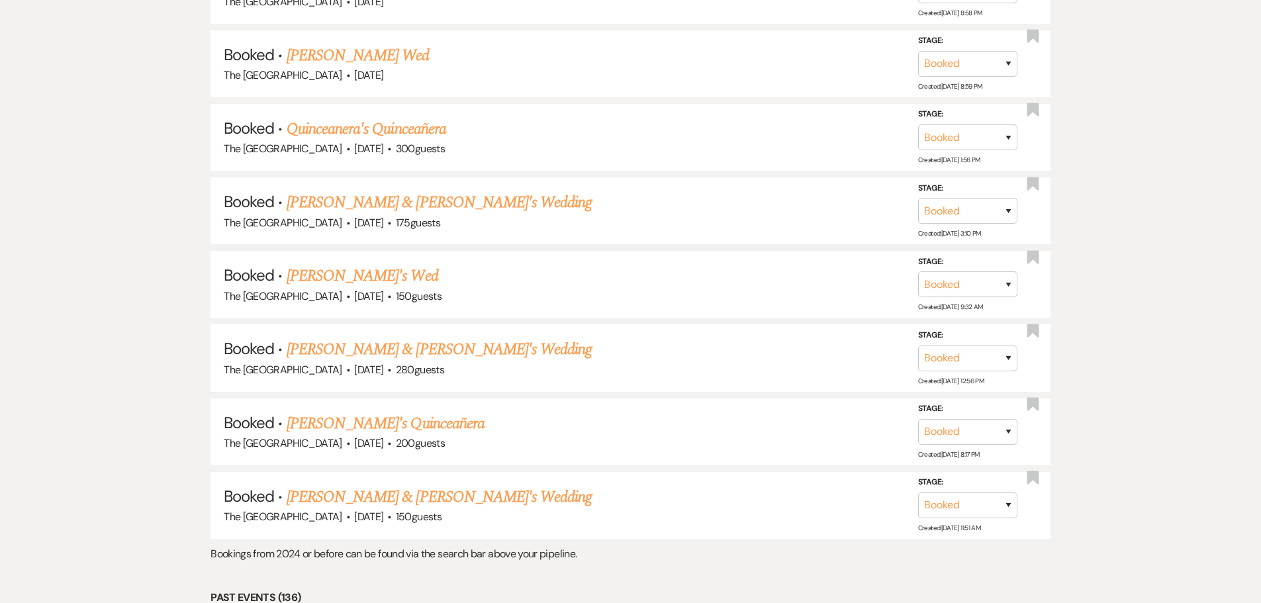
scroll to position [4104, 0]
